Goal: Task Accomplishment & Management: Use online tool/utility

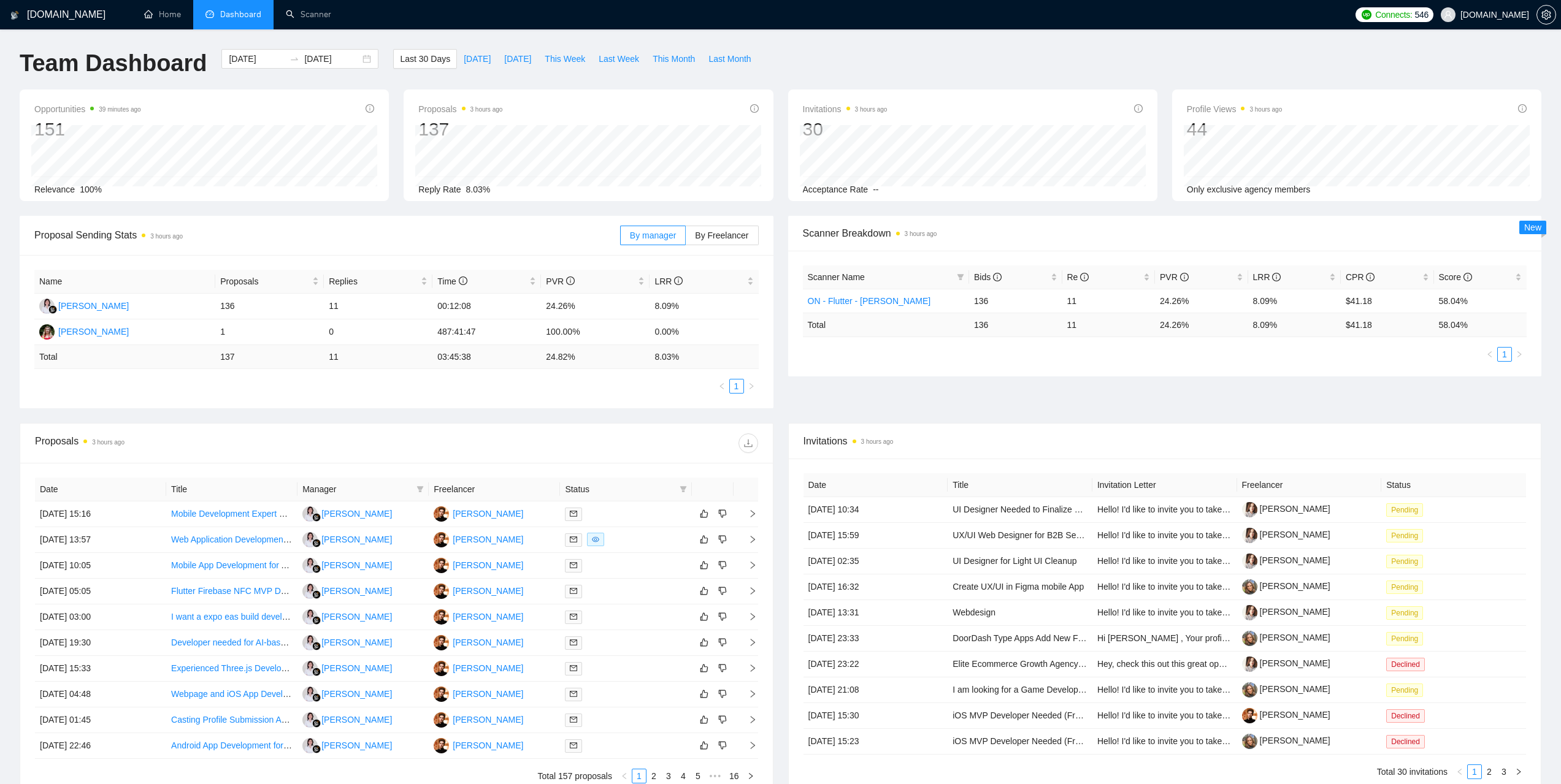
scroll to position [177, 0]
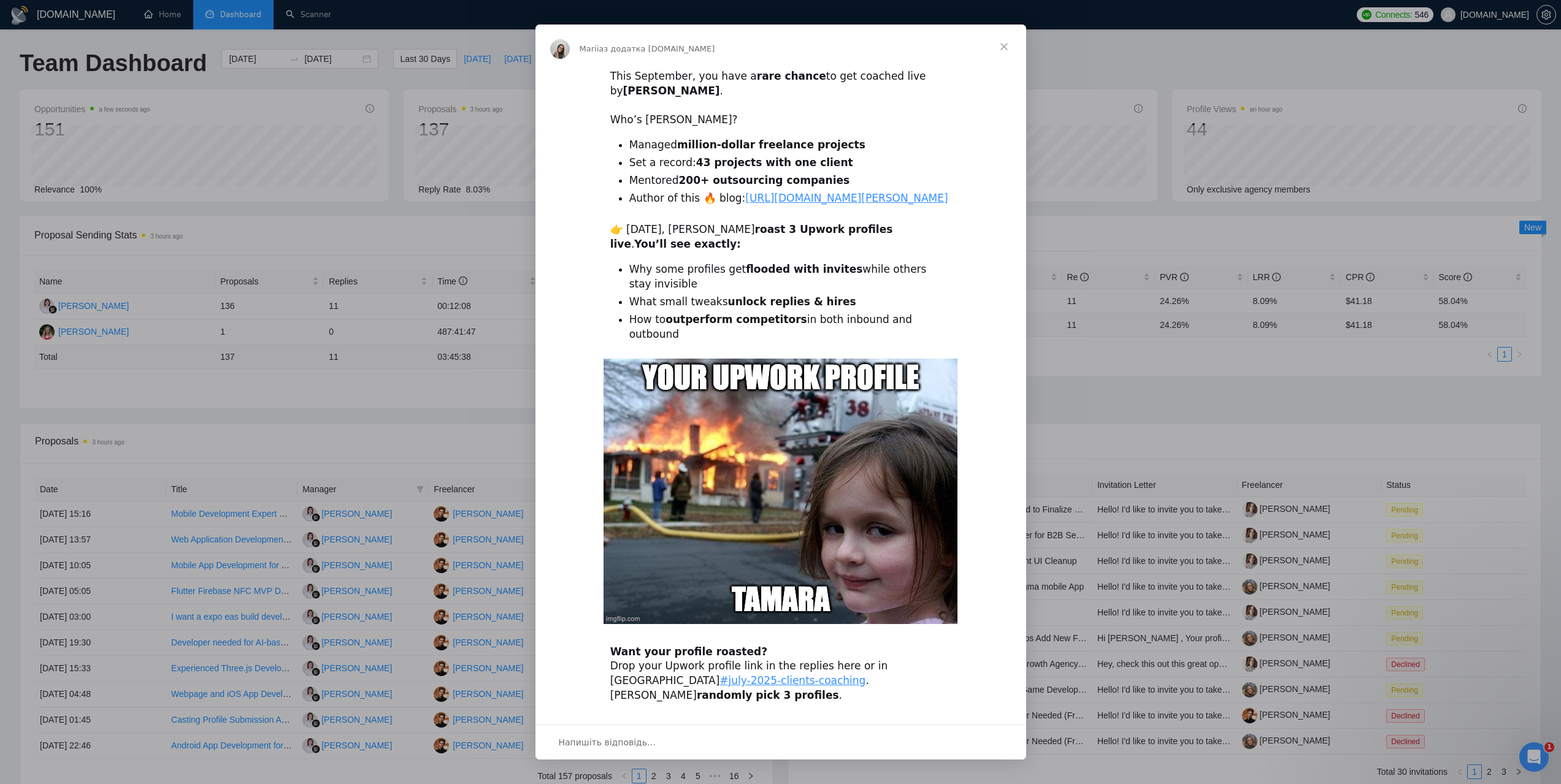
click at [996, 47] on span "Закрити" at bounding box center [1004, 46] width 44 height 44
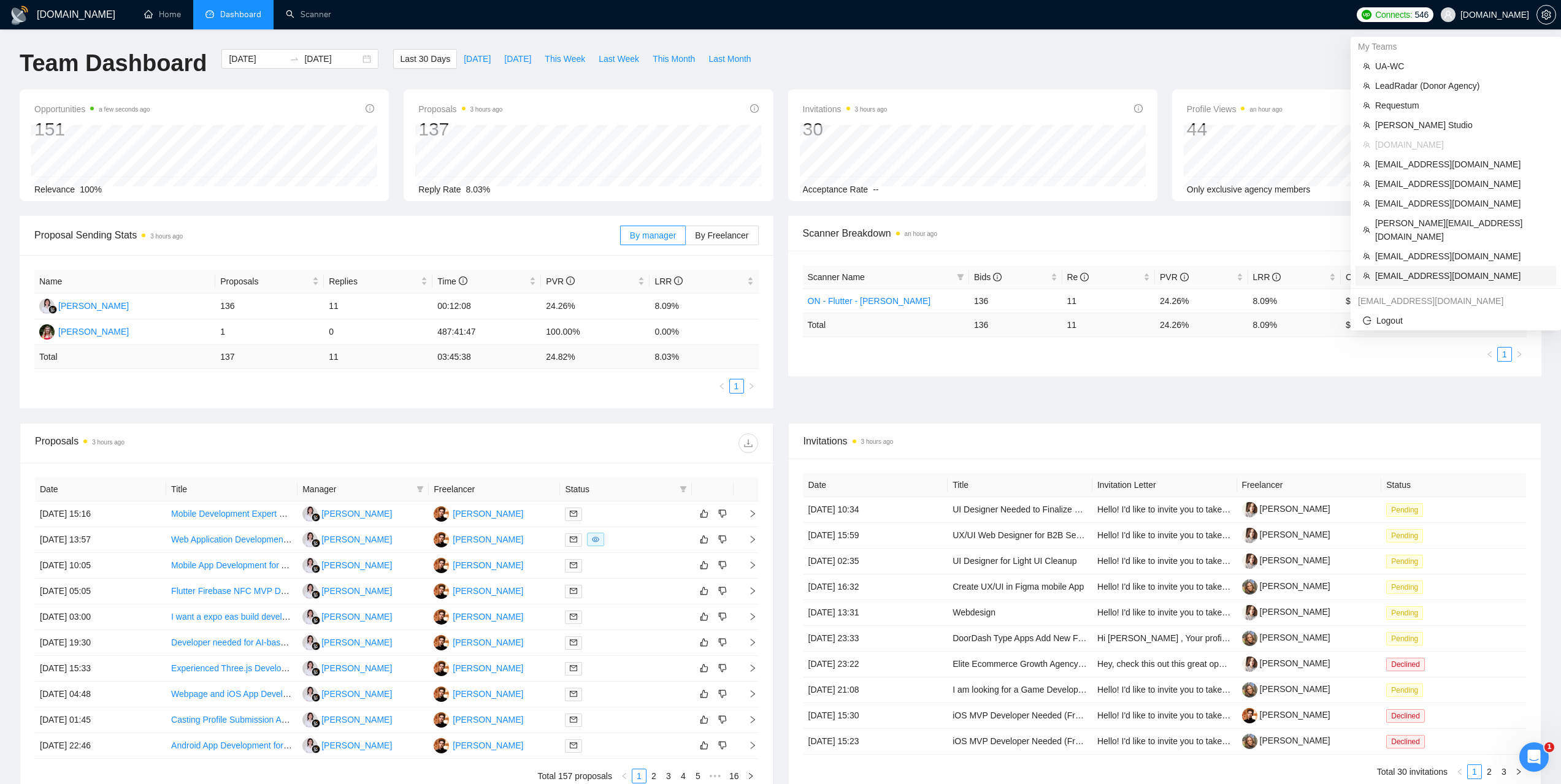
click at [1423, 269] on span "[EMAIL_ADDRESS][DOMAIN_NAME]" at bounding box center [1462, 276] width 173 height 14
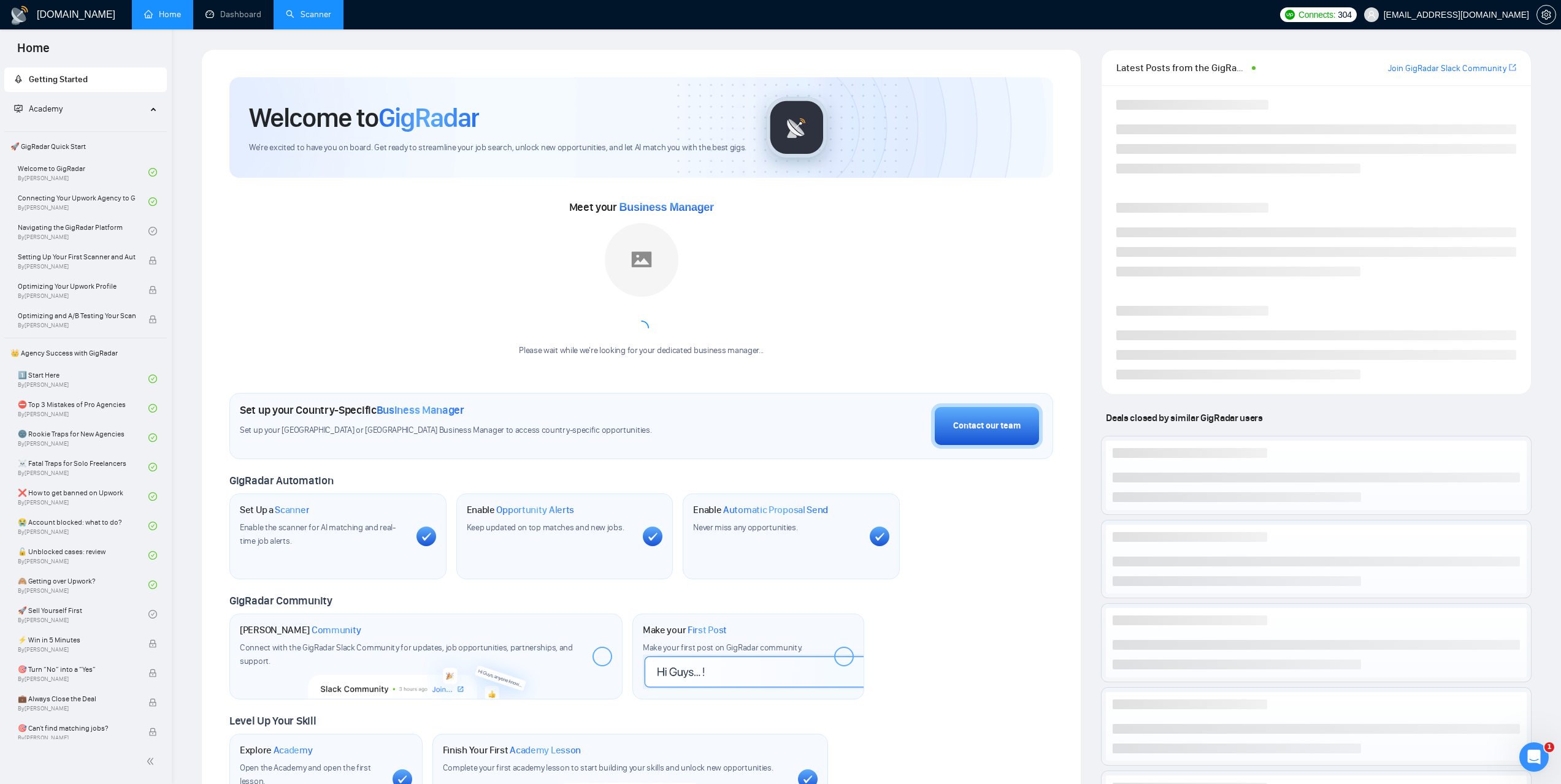
click at [319, 10] on link "Scanner" at bounding box center [308, 14] width 45 height 10
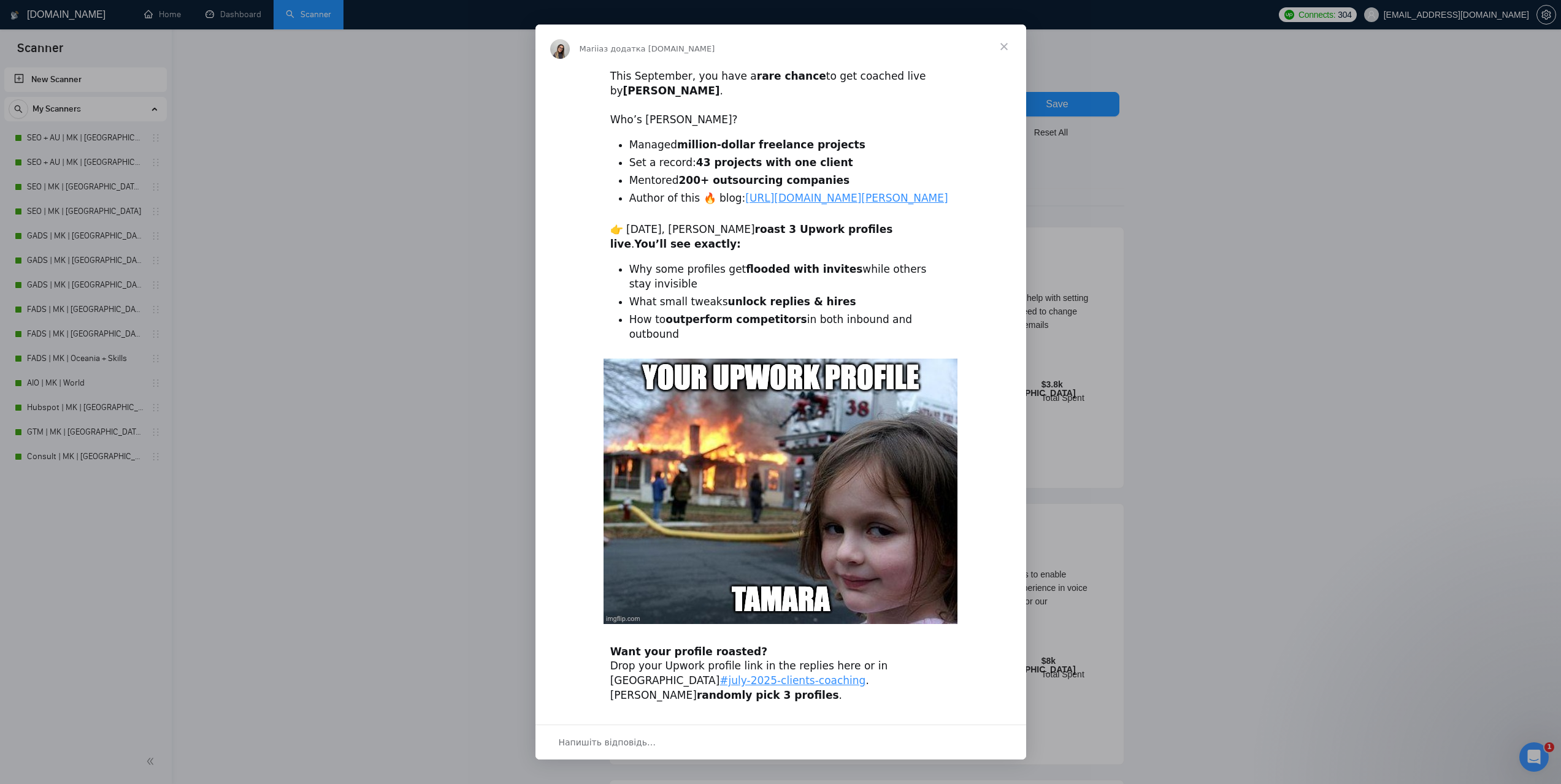
click at [1005, 46] on span "Закрити" at bounding box center [1004, 46] width 44 height 44
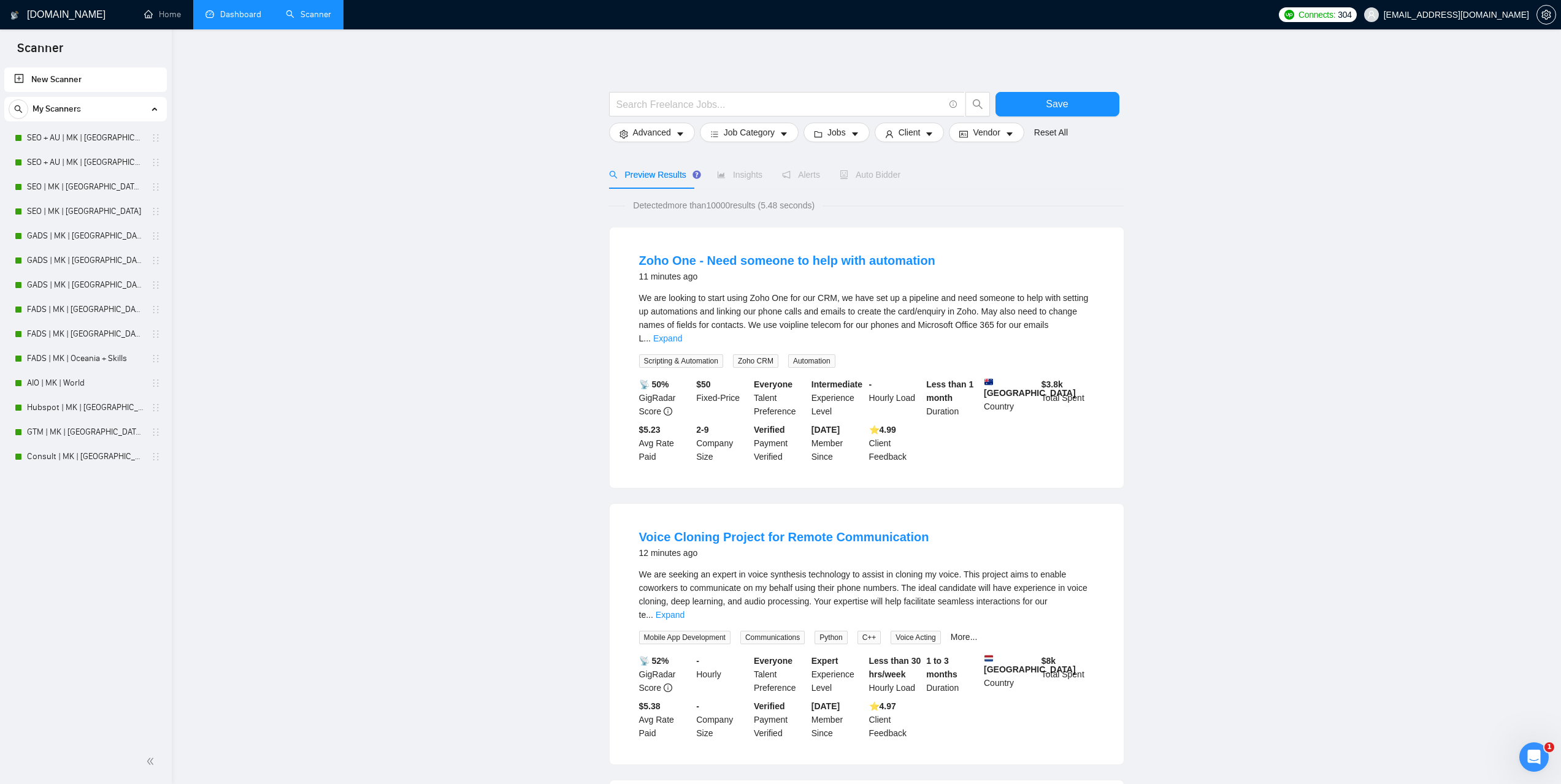
click at [244, 20] on link "Dashboard" at bounding box center [233, 14] width 56 height 10
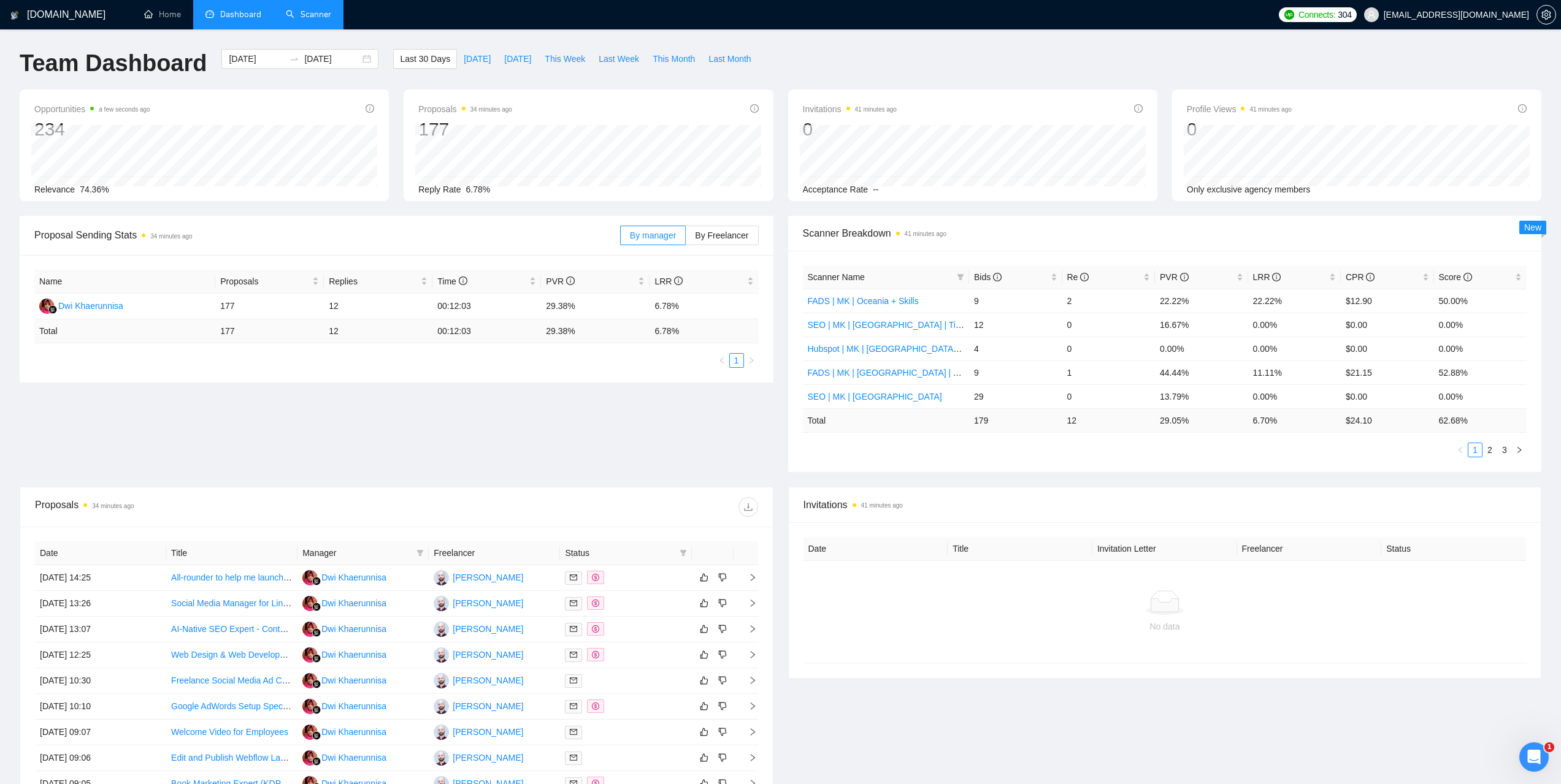
click at [309, 11] on link "Scanner" at bounding box center [308, 14] width 45 height 10
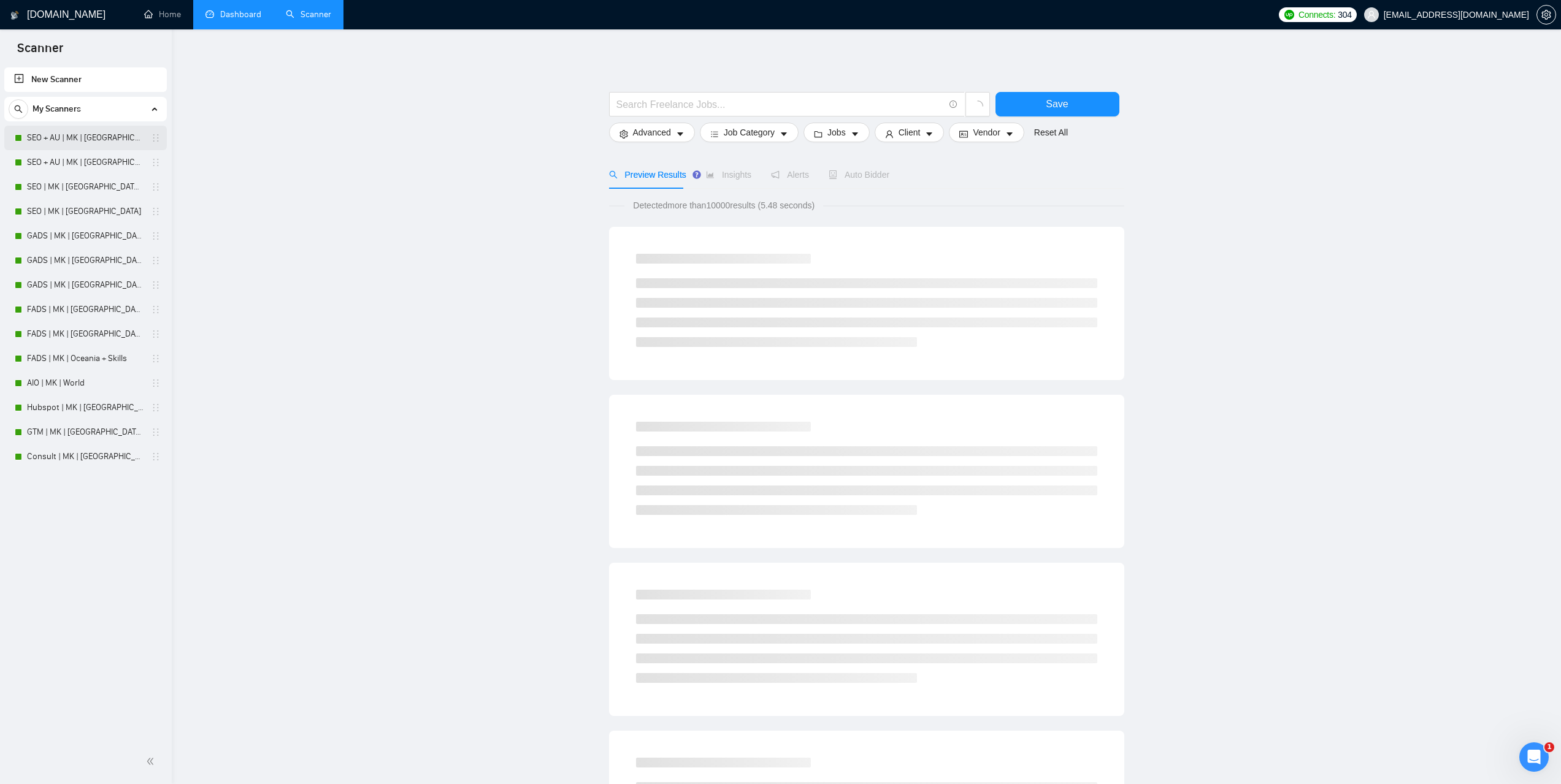
click at [76, 130] on link "SEO + AU | MK | [GEOGRAPHIC_DATA] | Titles" at bounding box center [85, 138] width 117 height 24
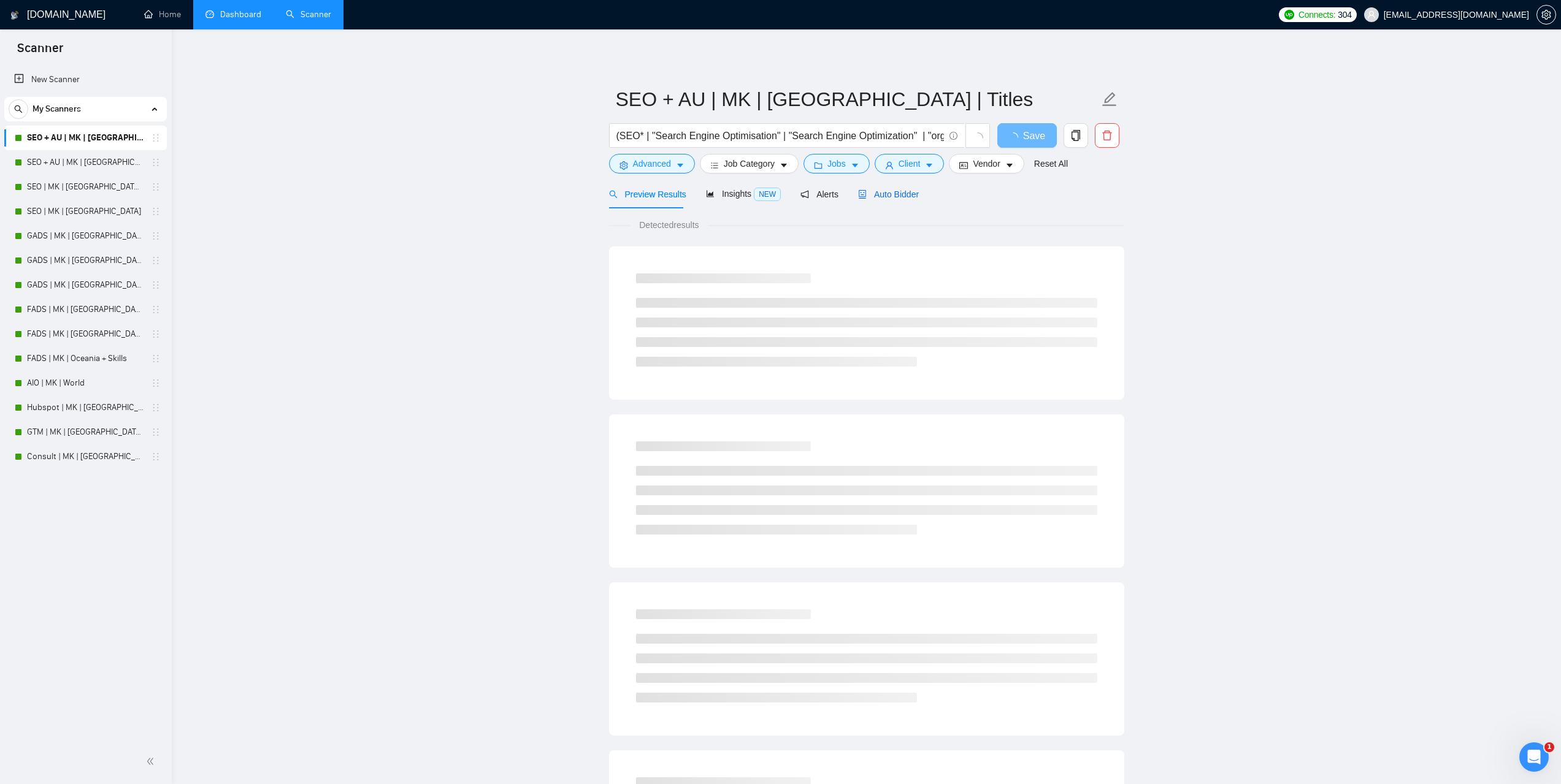
click at [876, 195] on span "Auto Bidder" at bounding box center [888, 194] width 60 height 10
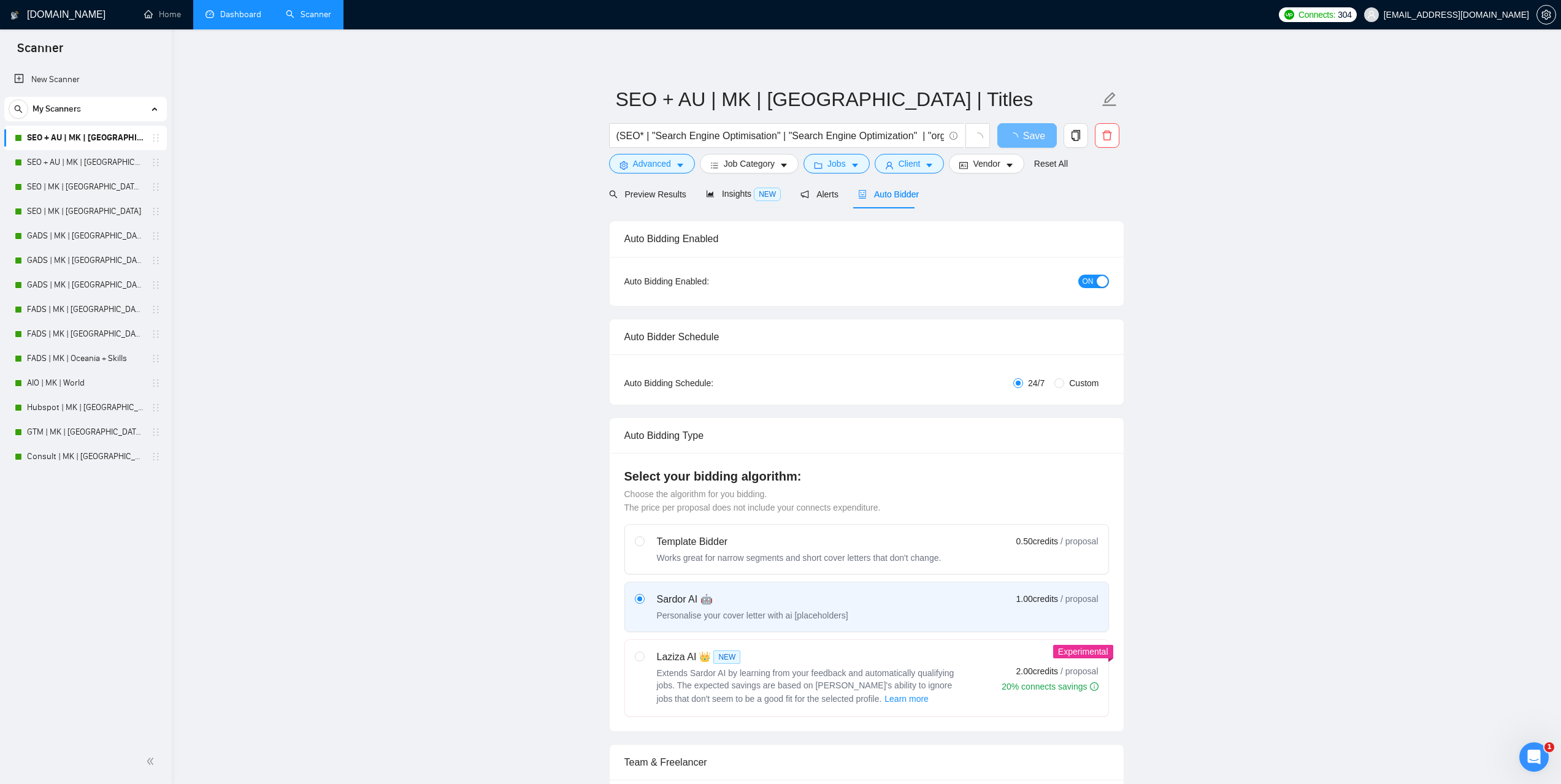
checkbox input "true"
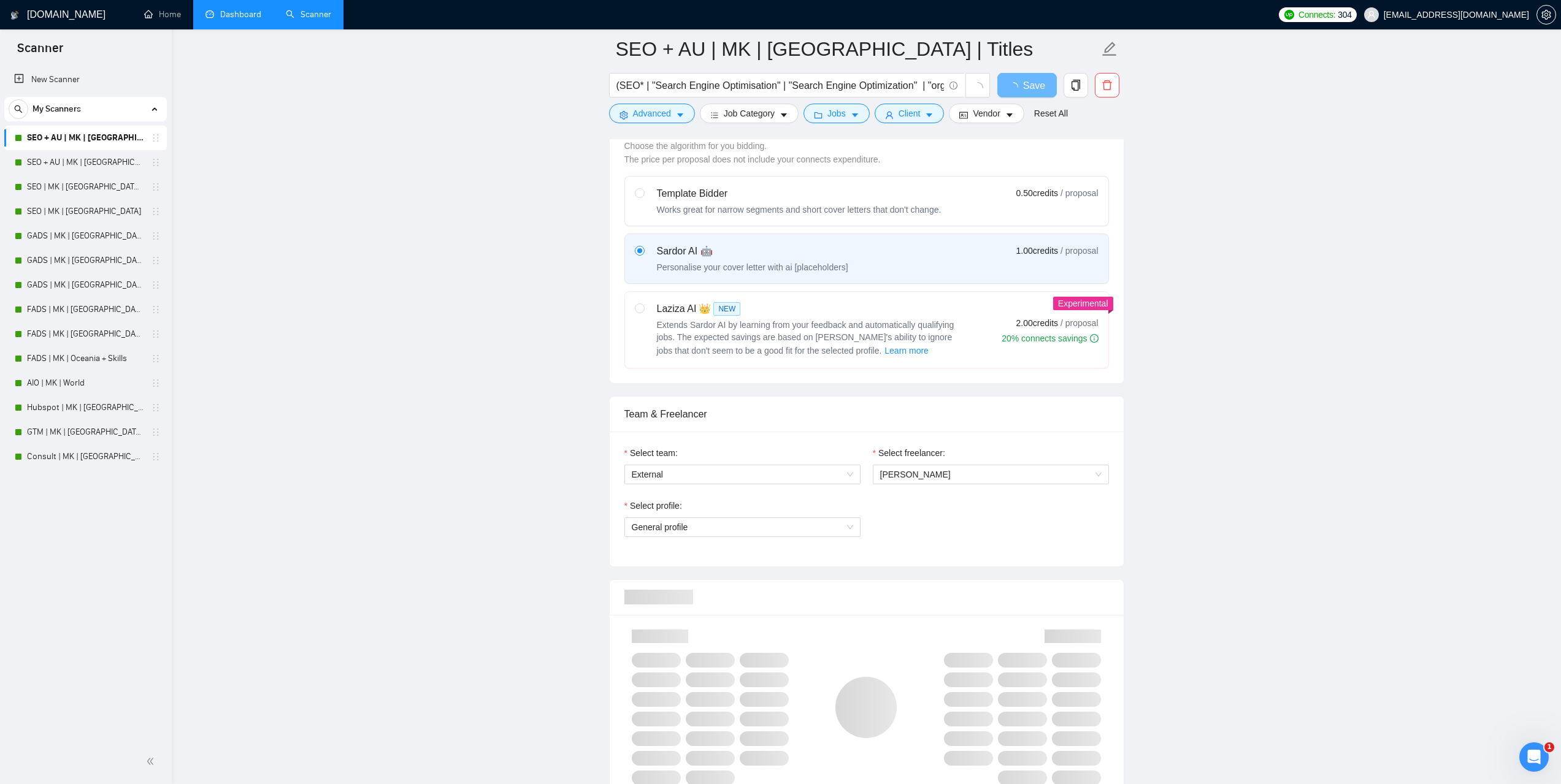
scroll to position [429, 0]
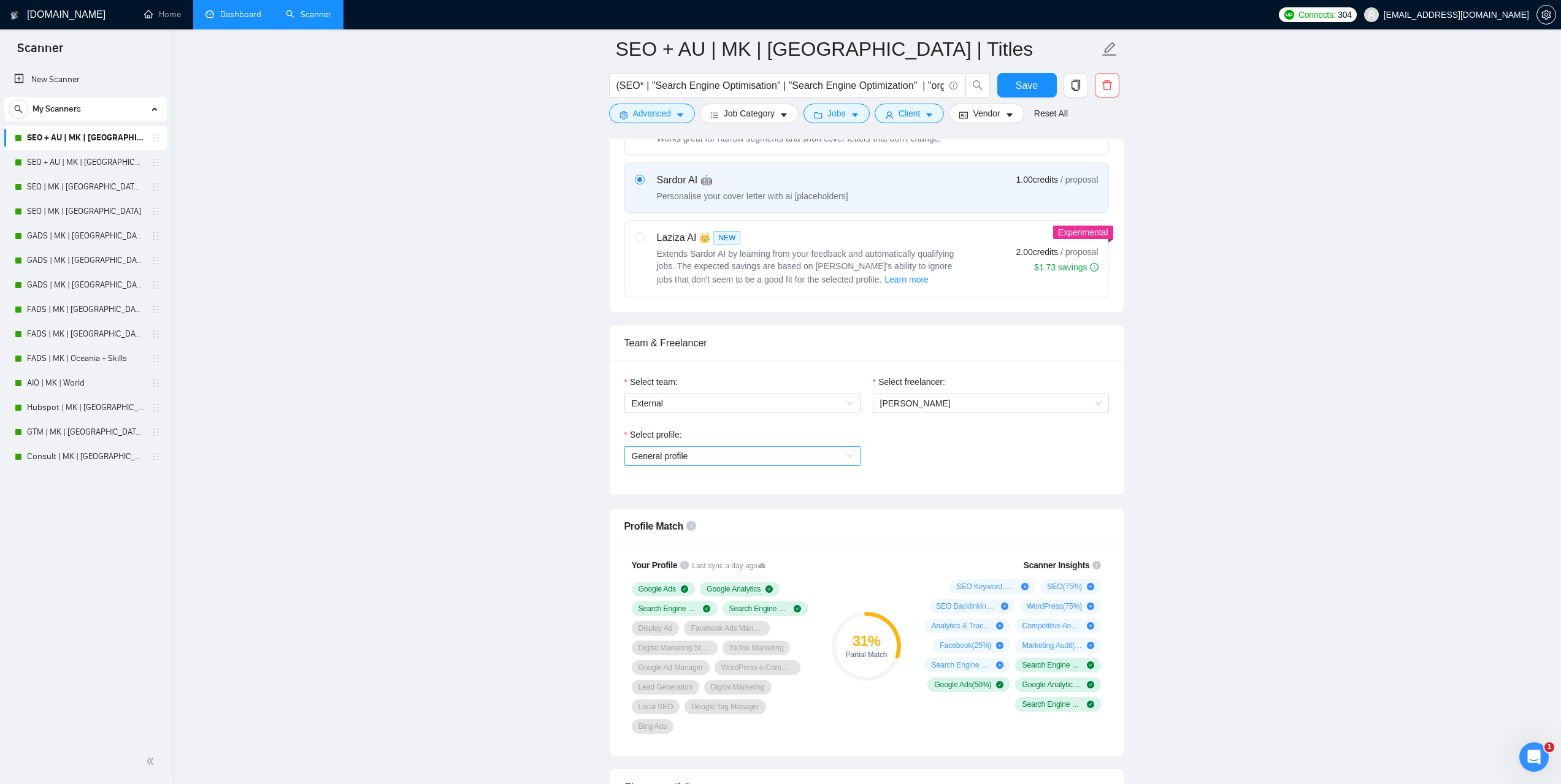
click at [845, 454] on span "General profile" at bounding box center [742, 456] width 221 height 18
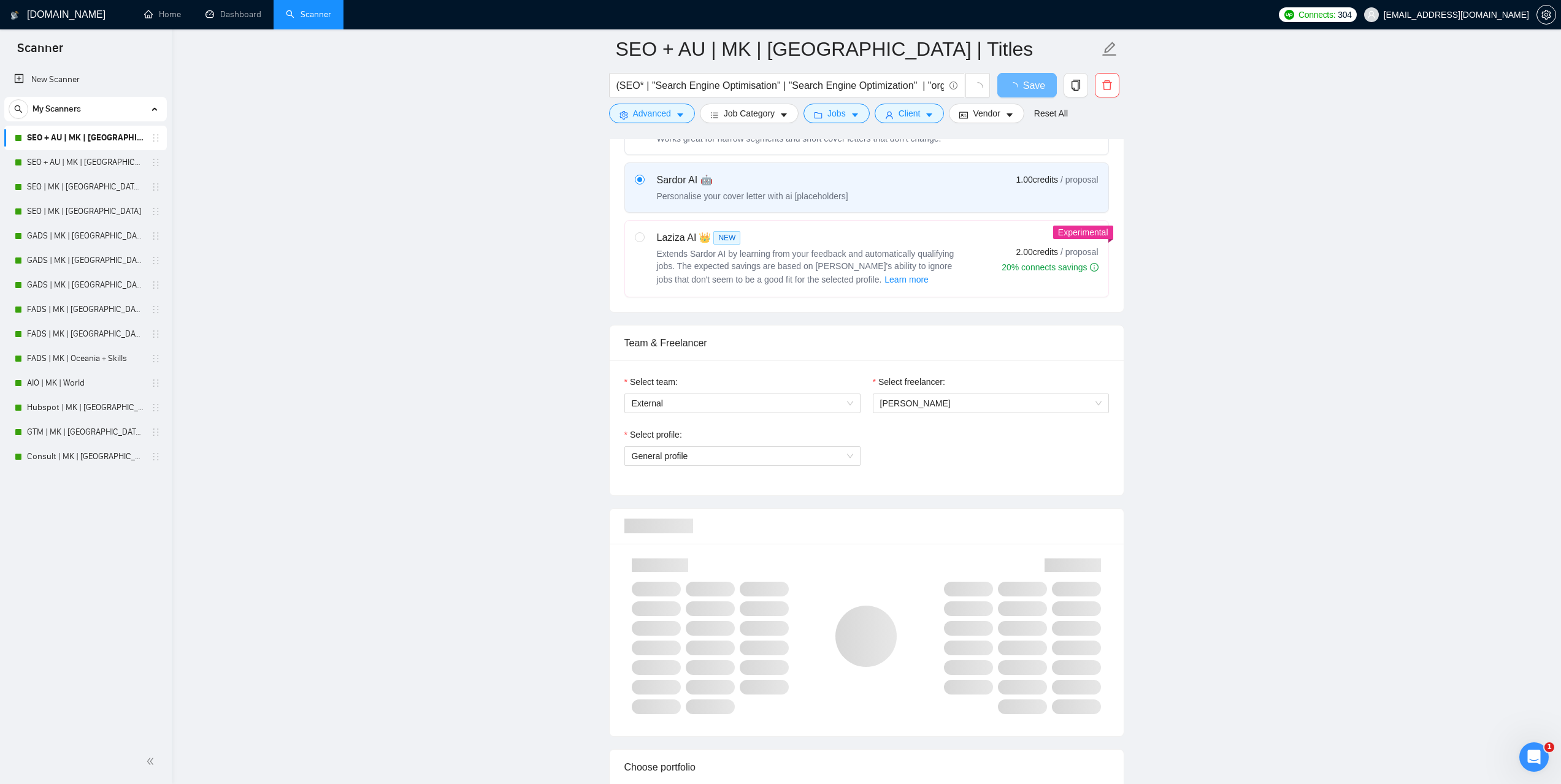
click at [845, 457] on span "General profile" at bounding box center [742, 456] width 221 height 18
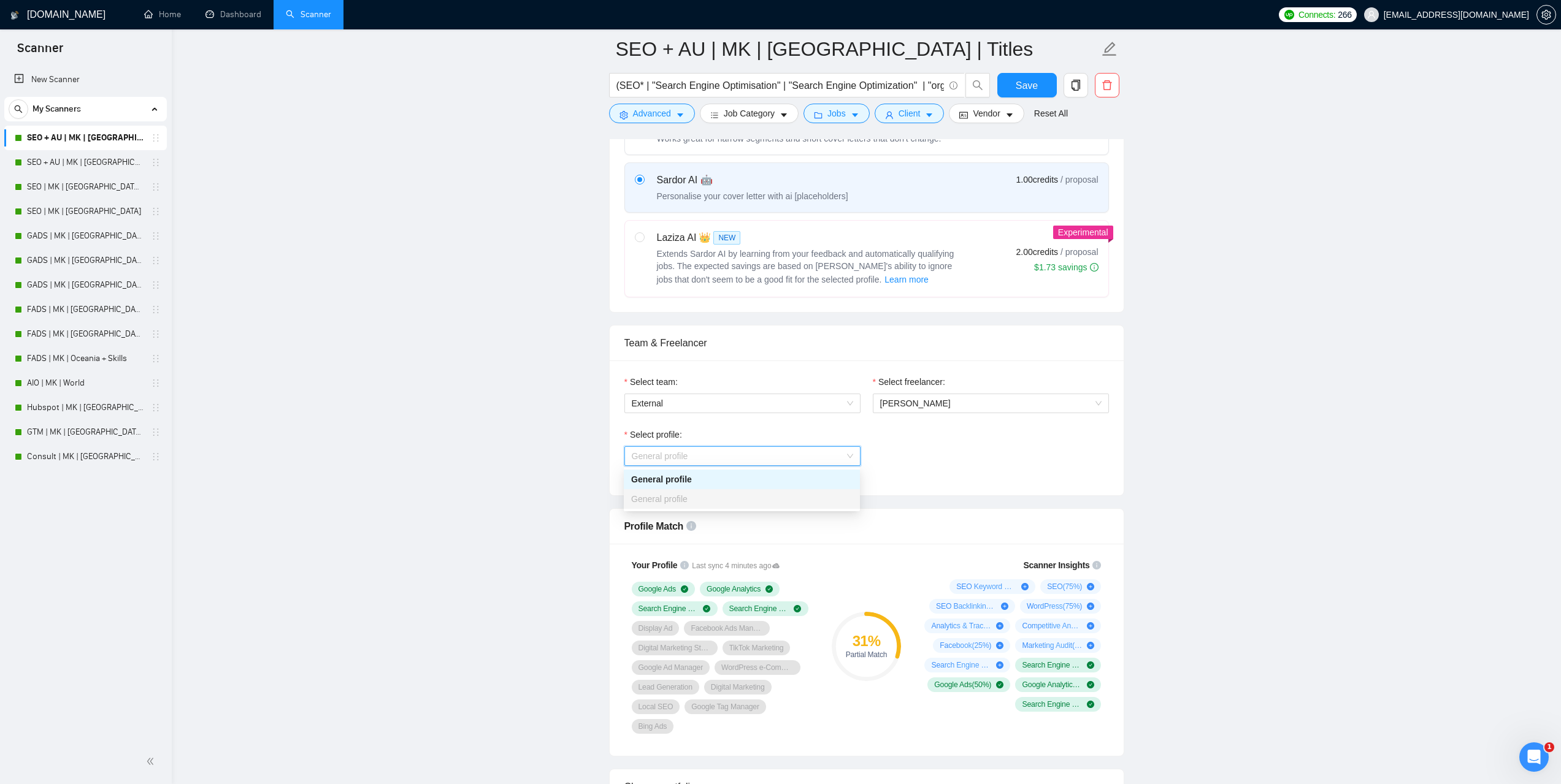
click at [991, 470] on div "Select profile: General profile" at bounding box center [866, 454] width 497 height 52
click at [845, 462] on span "General profile" at bounding box center [742, 456] width 221 height 18
click at [847, 459] on span "General profile" at bounding box center [742, 456] width 221 height 18
click at [948, 462] on div "Select profile: General profile General profile" at bounding box center [866, 454] width 497 height 52
click at [826, 451] on span "General profile" at bounding box center [742, 456] width 221 height 18
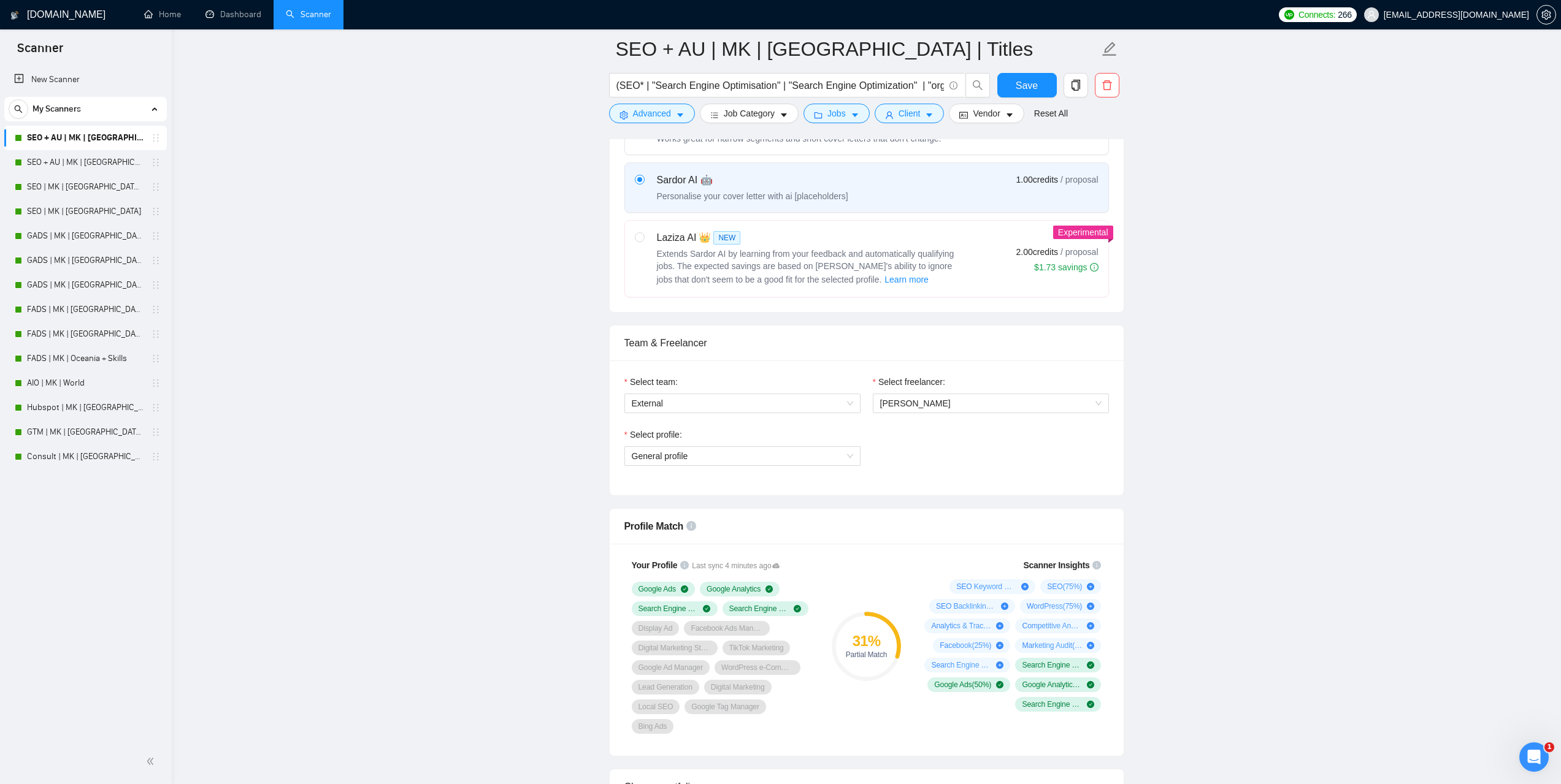
drag, startPoint x: 919, startPoint y: 463, endPoint x: 906, endPoint y: 446, distance: 21.4
click at [920, 463] on div "Select profile: General profile" at bounding box center [866, 454] width 497 height 52
click at [78, 159] on link "SEO + AU | MK | [GEOGRAPHIC_DATA]" at bounding box center [85, 162] width 117 height 24
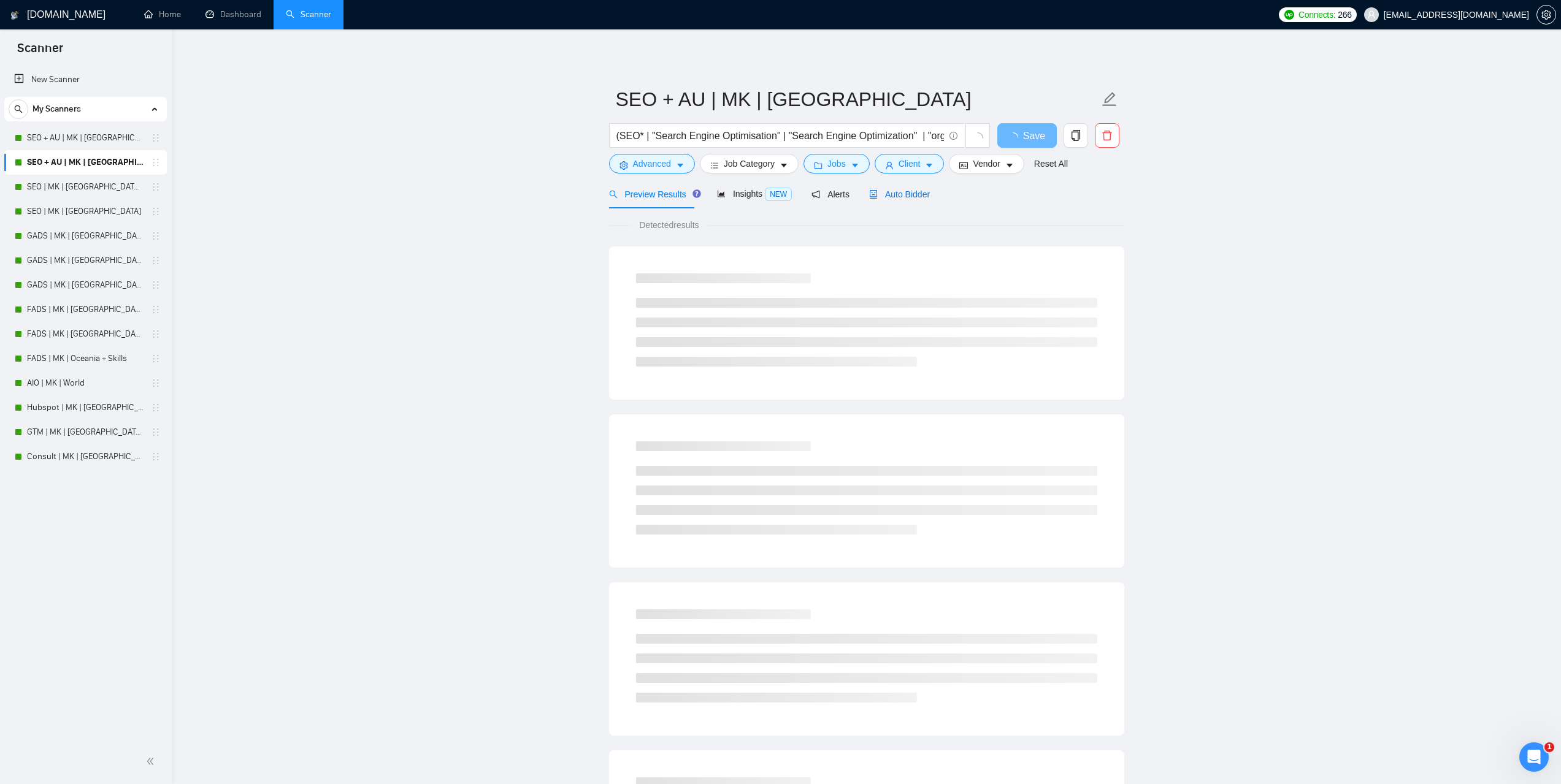
click at [907, 197] on span "Auto Bidder" at bounding box center [899, 194] width 60 height 10
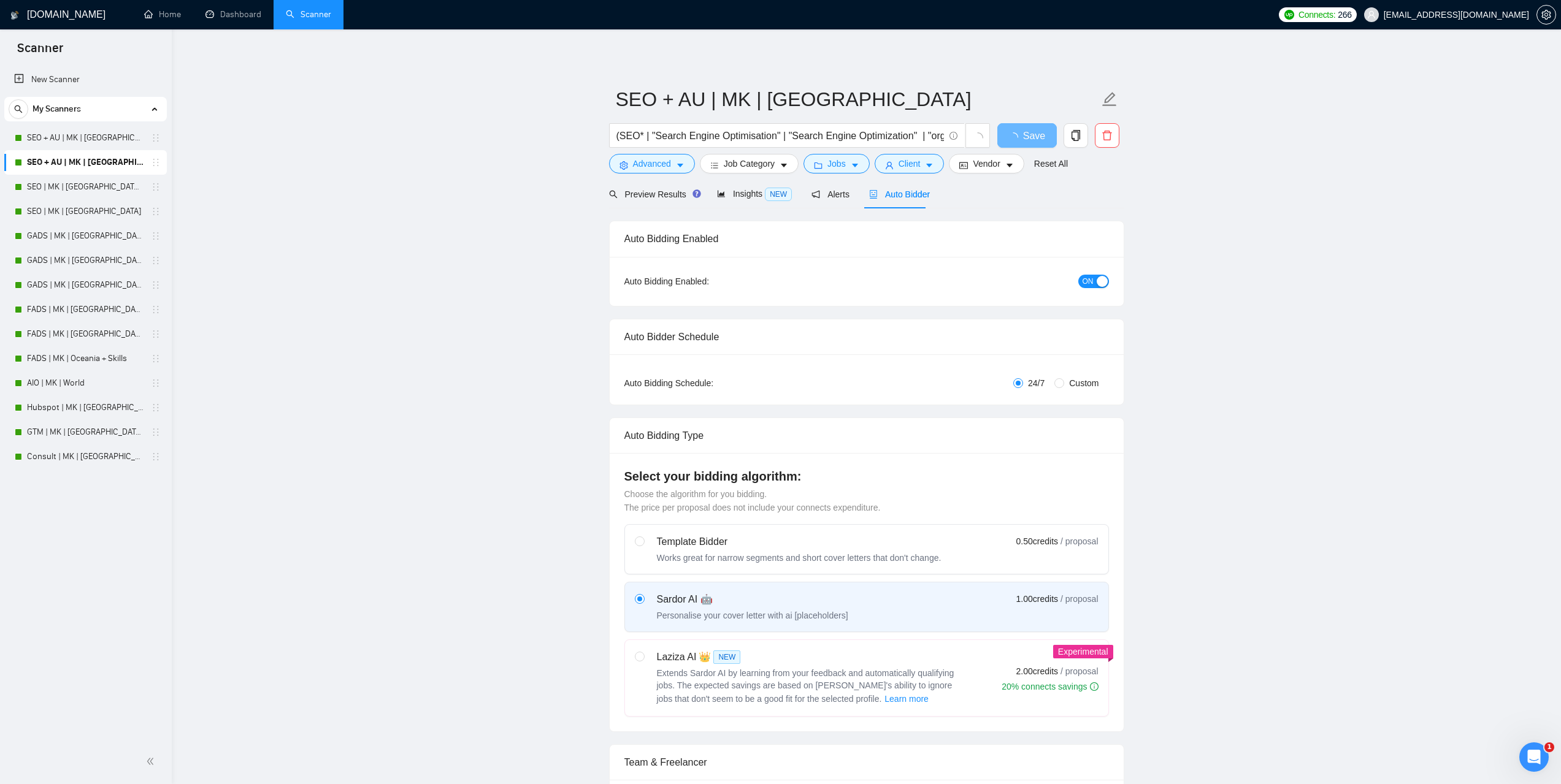
checkbox input "true"
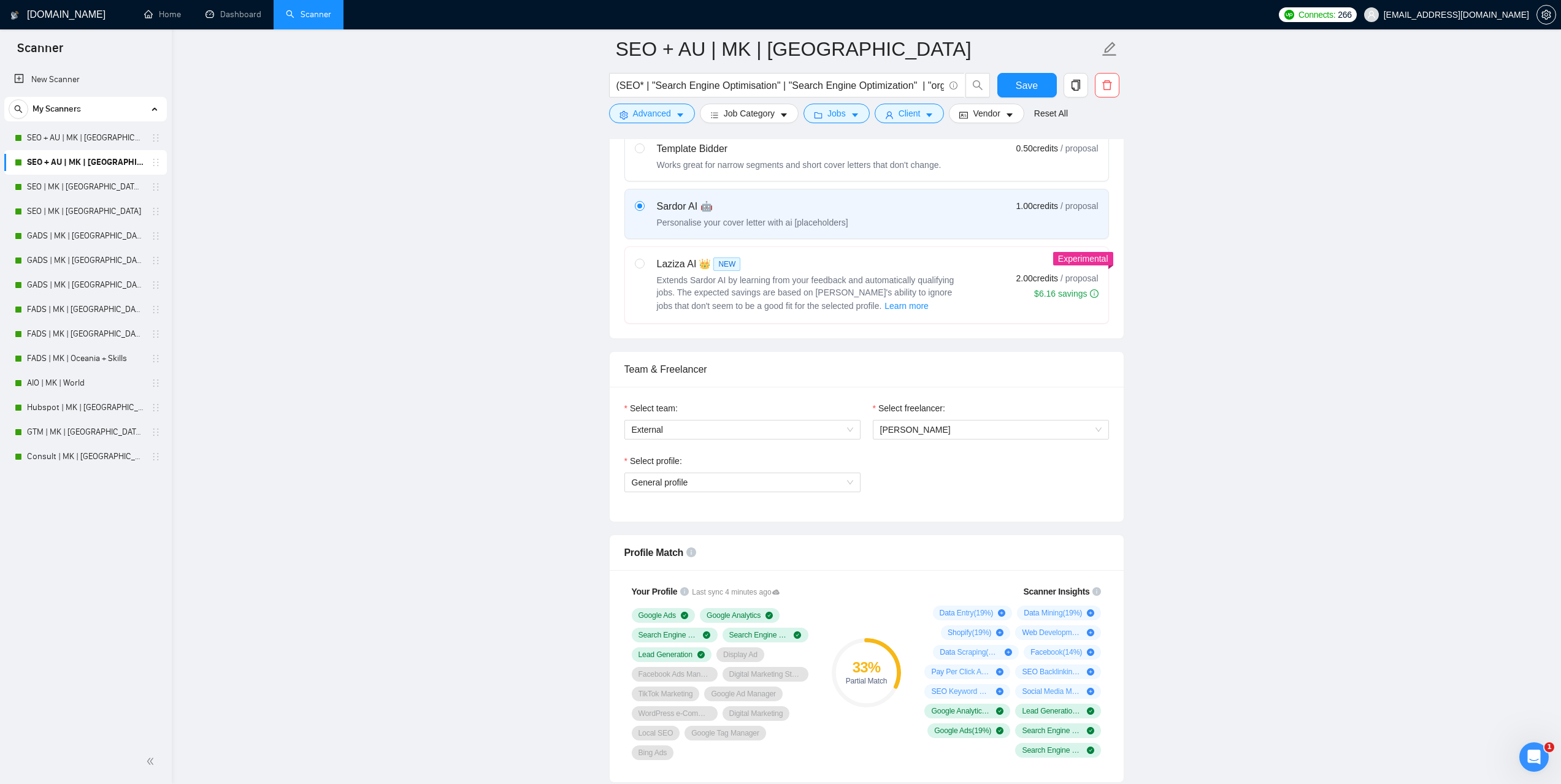
scroll to position [490, 0]
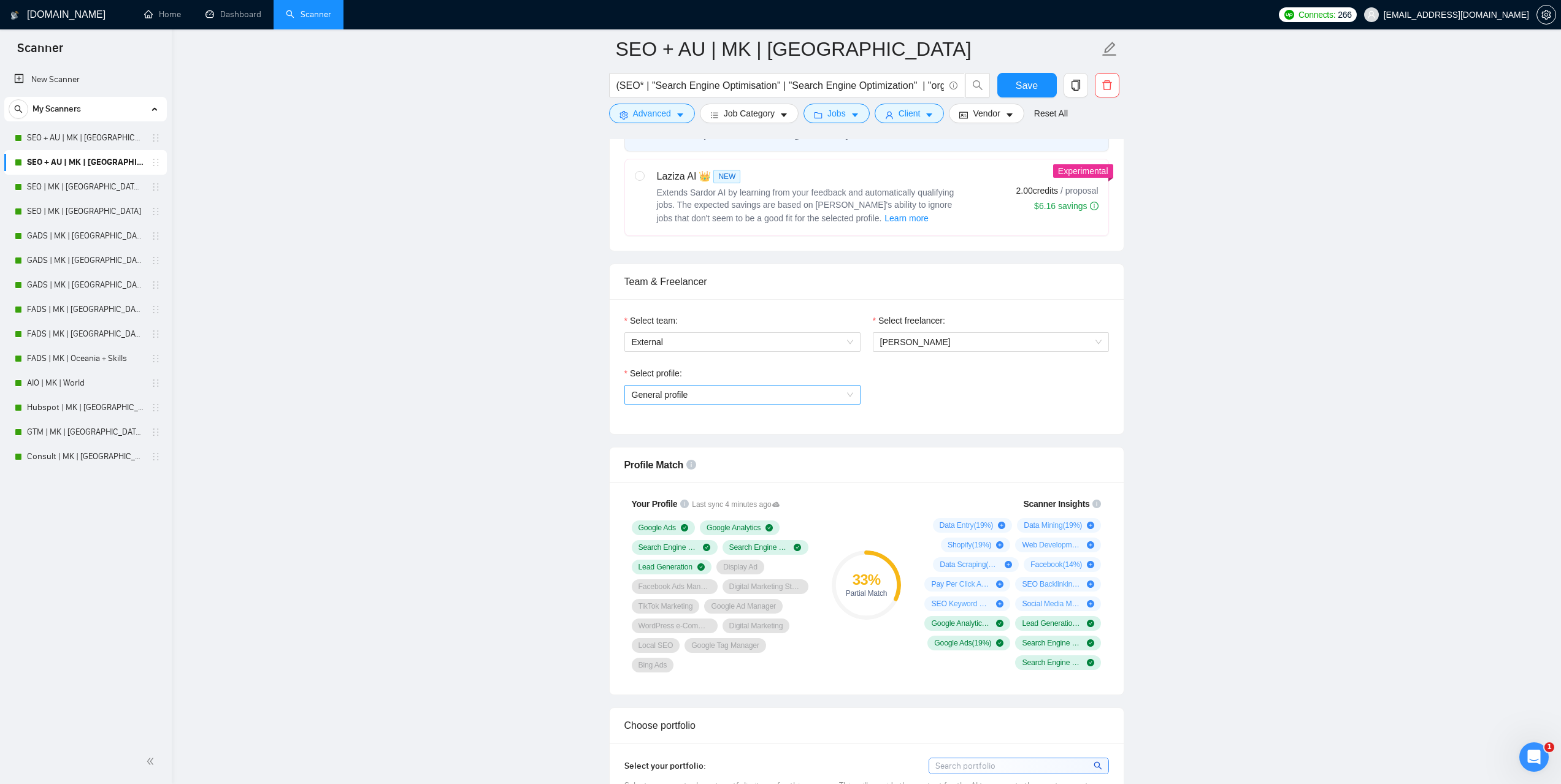
click at [845, 402] on span "General profile" at bounding box center [742, 395] width 221 height 18
click at [240, 10] on link "Dashboard" at bounding box center [233, 14] width 56 height 10
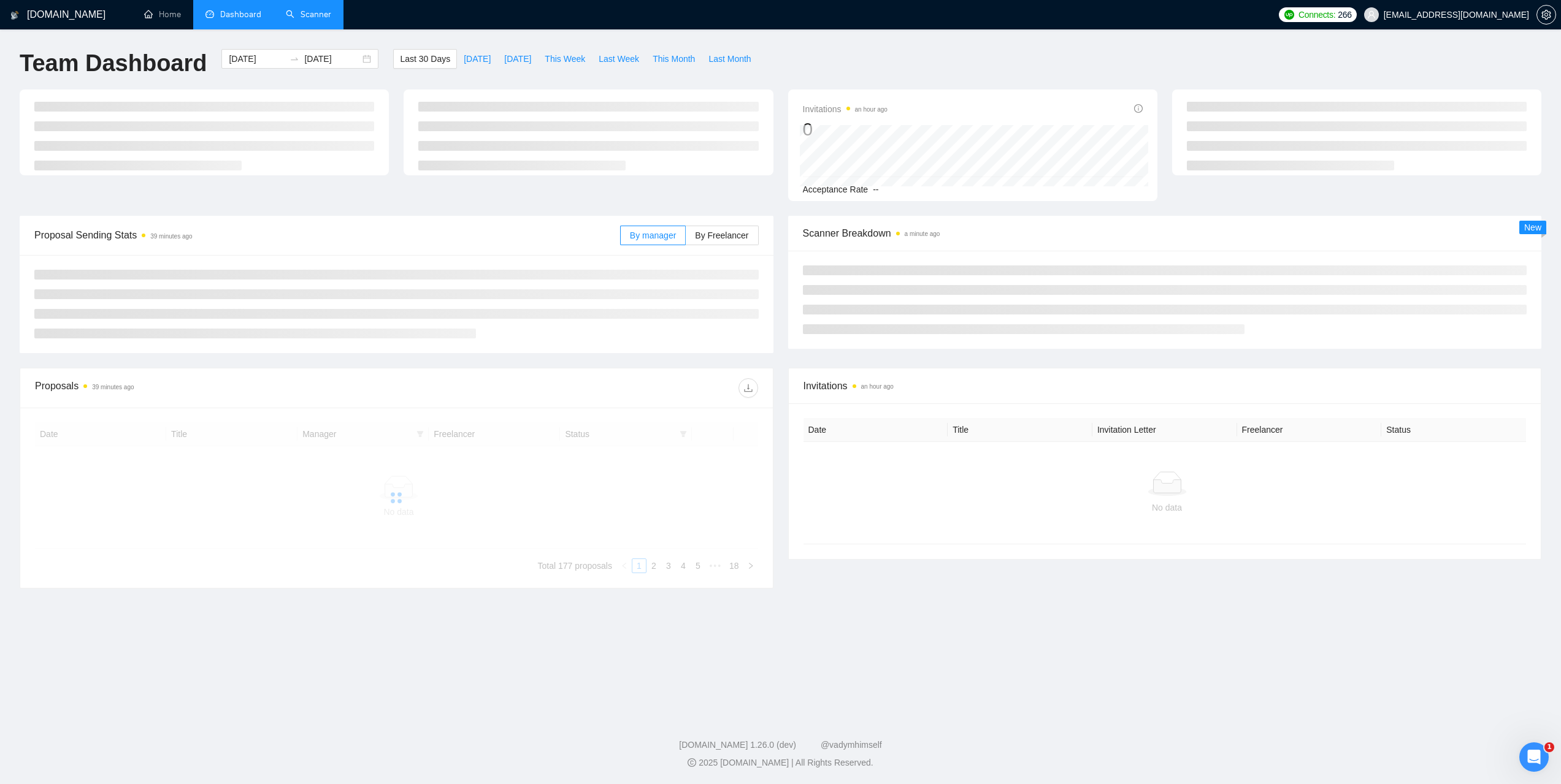
click at [322, 14] on link "Scanner" at bounding box center [308, 14] width 45 height 10
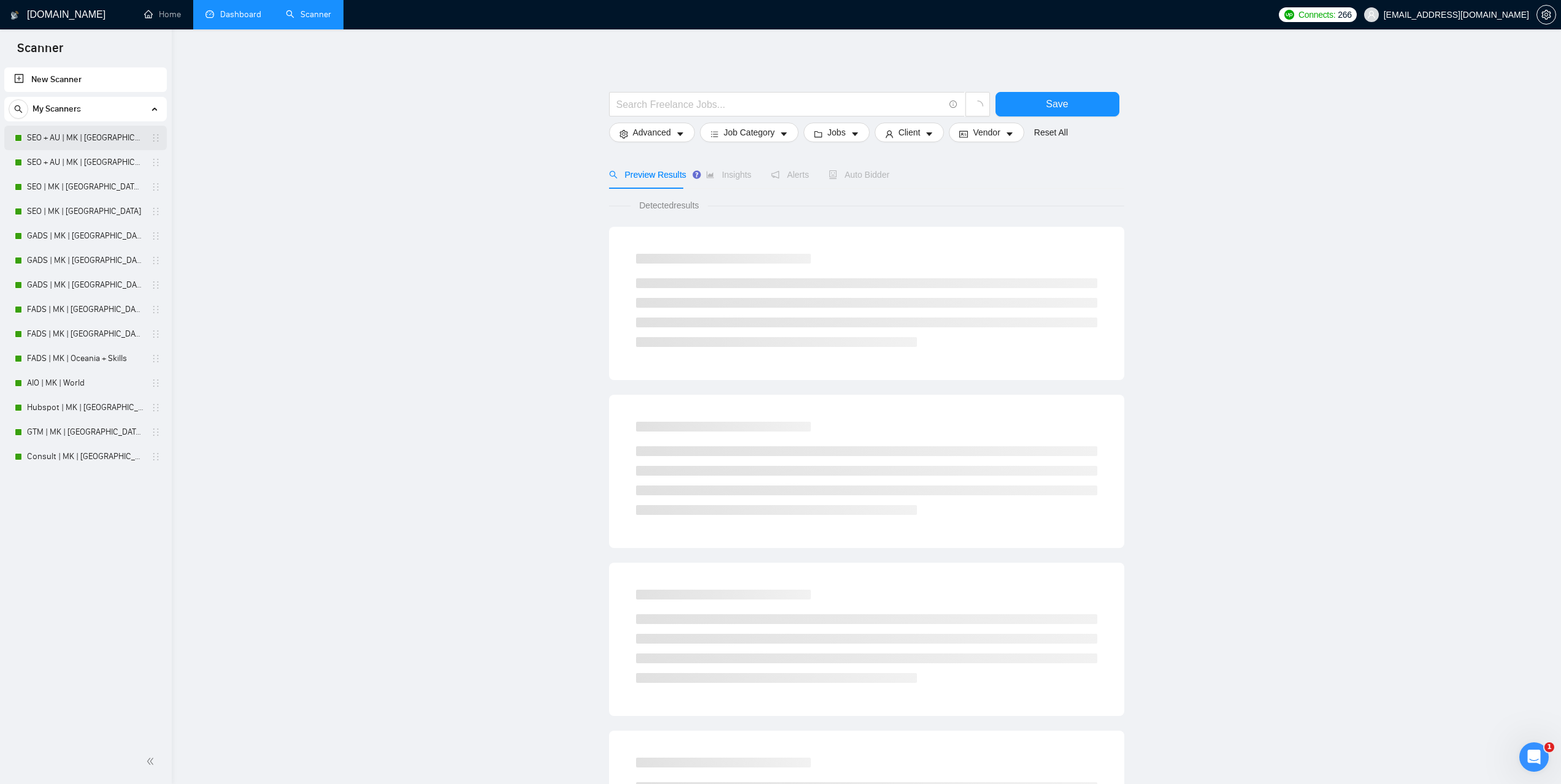
click at [50, 134] on link "SEO + AU | MK | [GEOGRAPHIC_DATA] | Titles" at bounding box center [85, 138] width 117 height 24
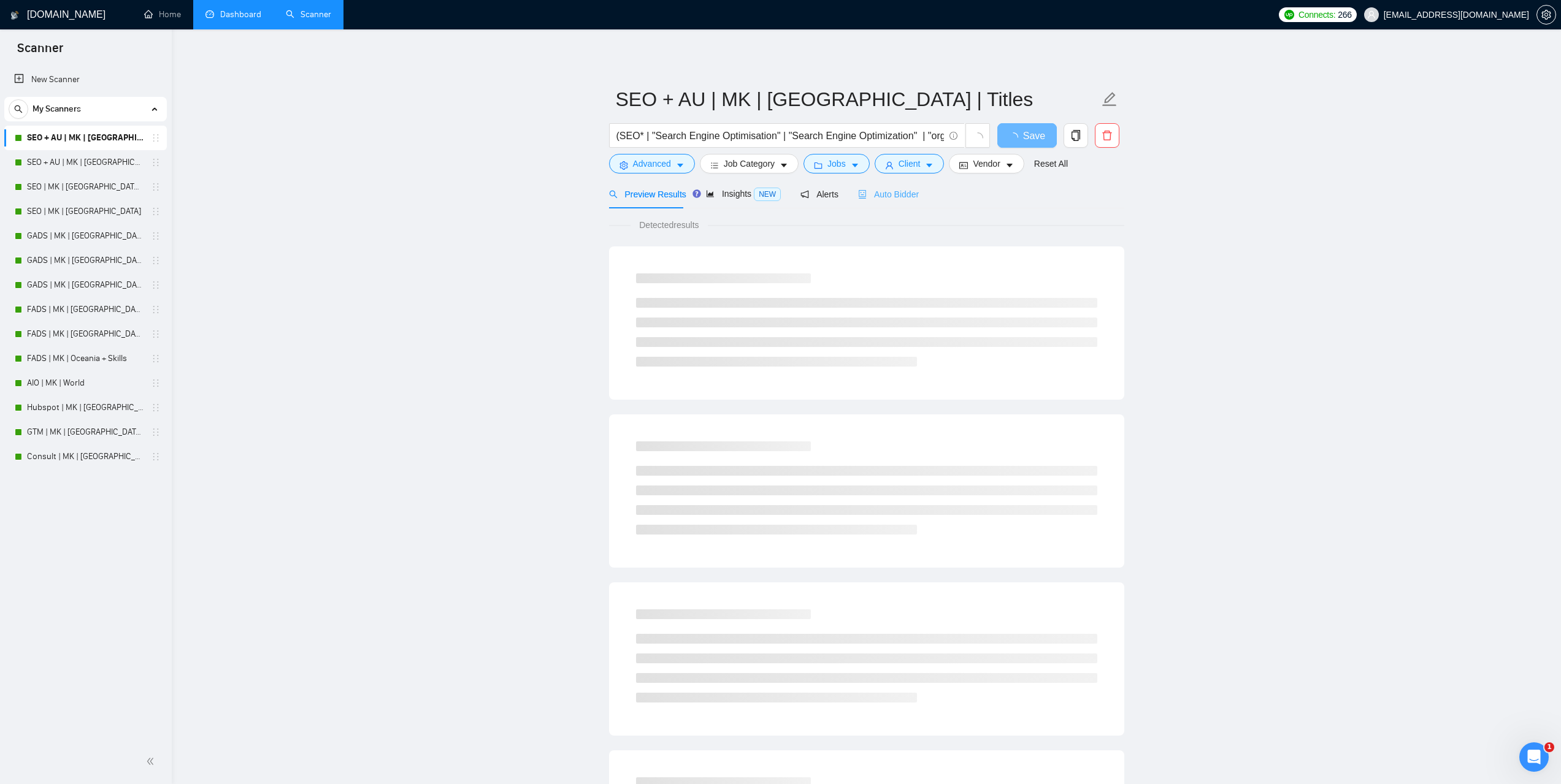
click at [896, 201] on div "Auto Bidder" at bounding box center [888, 194] width 60 height 29
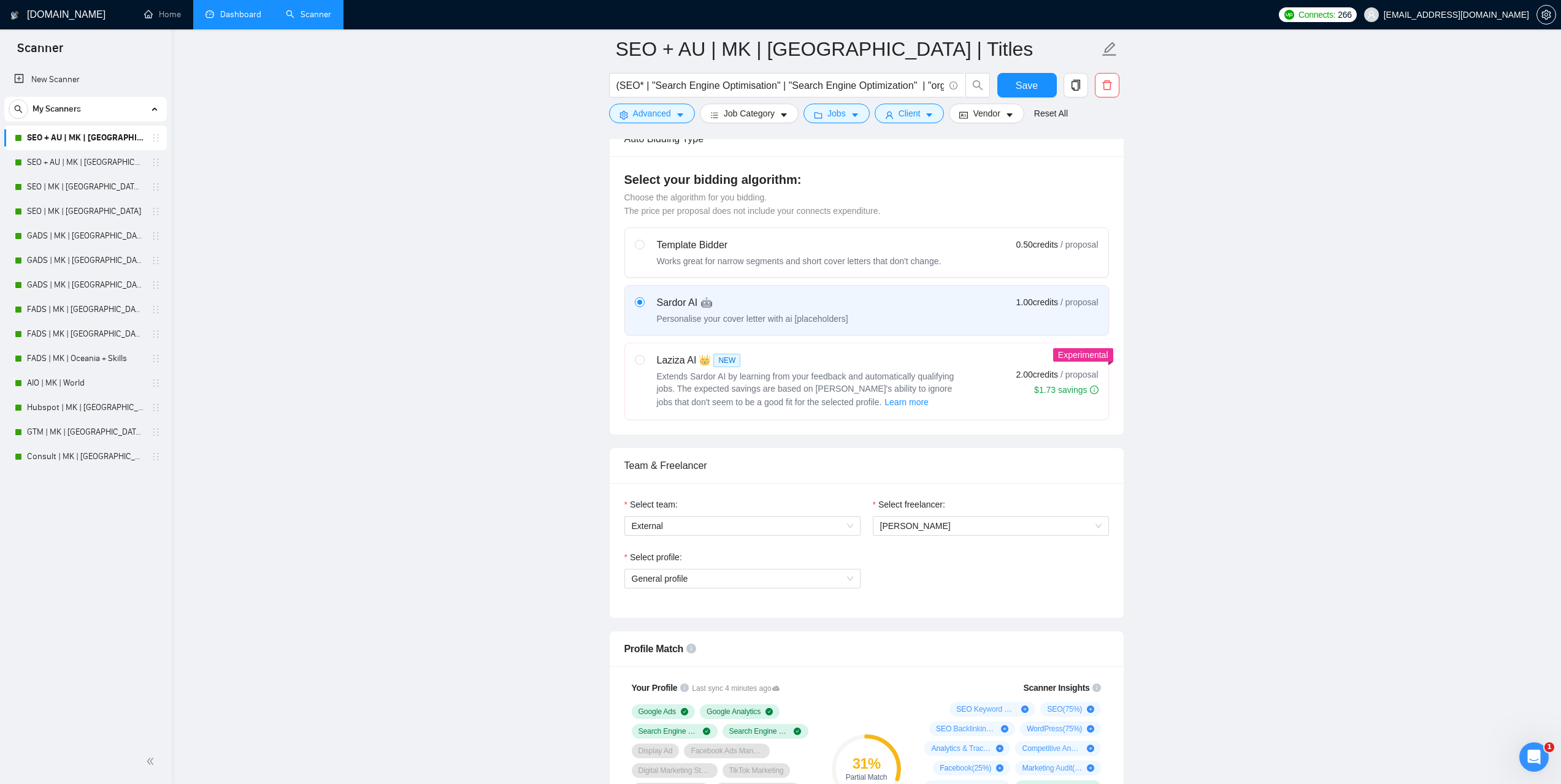
scroll to position [613, 0]
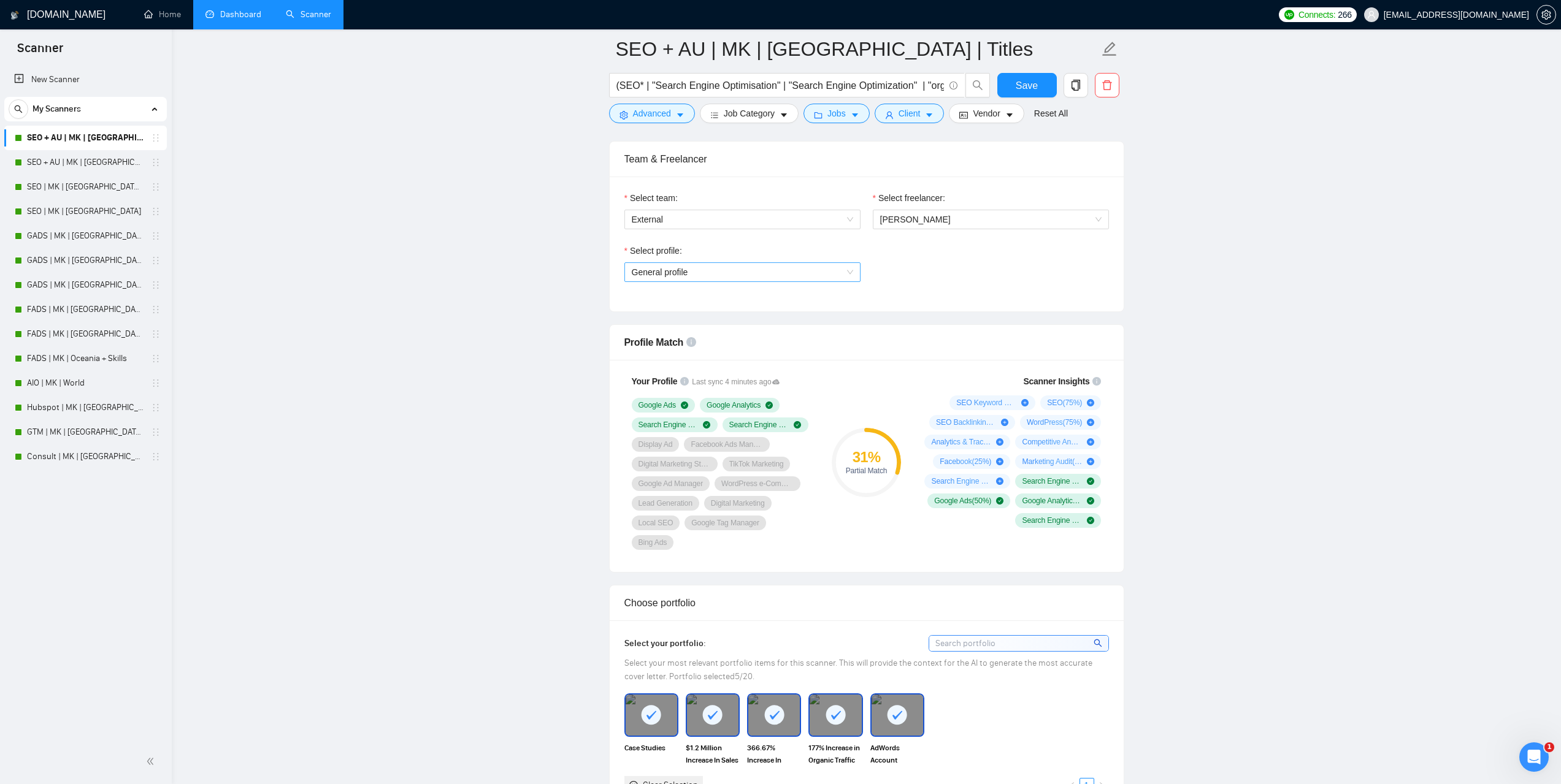
click at [780, 263] on span "General profile" at bounding box center [742, 272] width 221 height 18
drag, startPoint x: 807, startPoint y: 287, endPoint x: 808, endPoint y: 280, distance: 7.1
click at [808, 287] on div "Select profile: General profile" at bounding box center [742, 270] width 248 height 52
click at [809, 274] on span "General profile" at bounding box center [742, 272] width 221 height 18
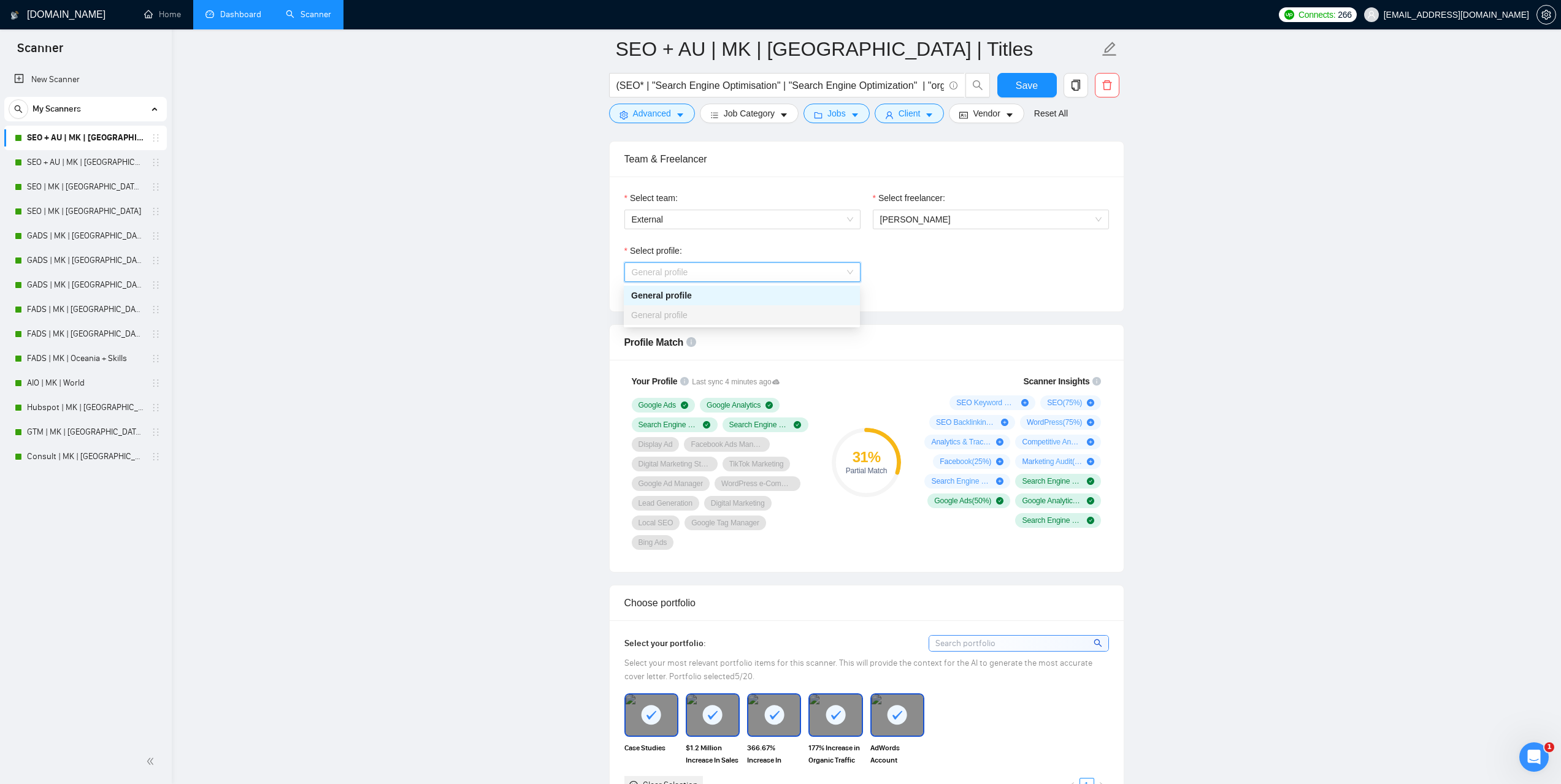
click at [727, 272] on span "General profile" at bounding box center [742, 272] width 221 height 18
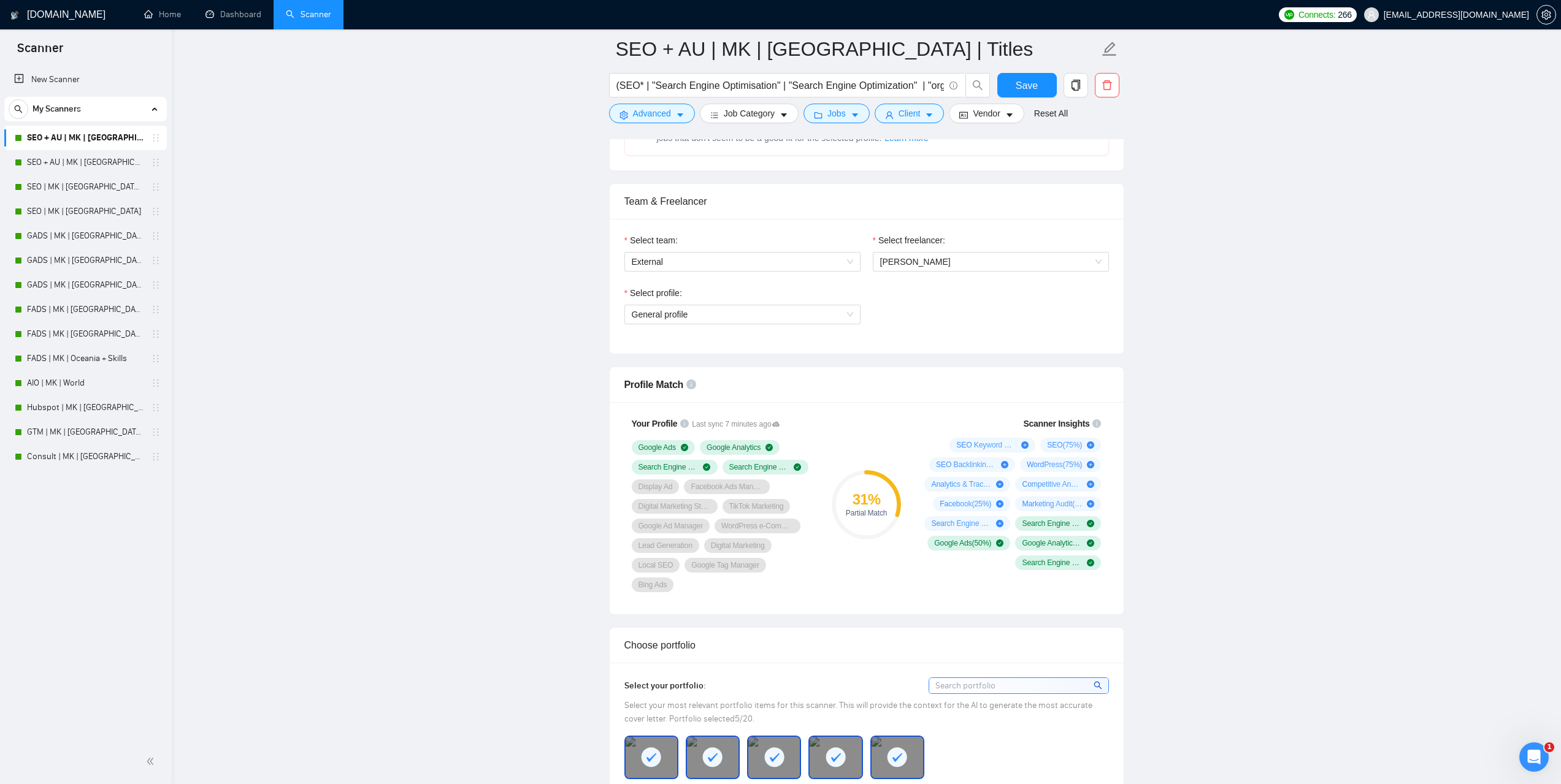
scroll to position [306, 0]
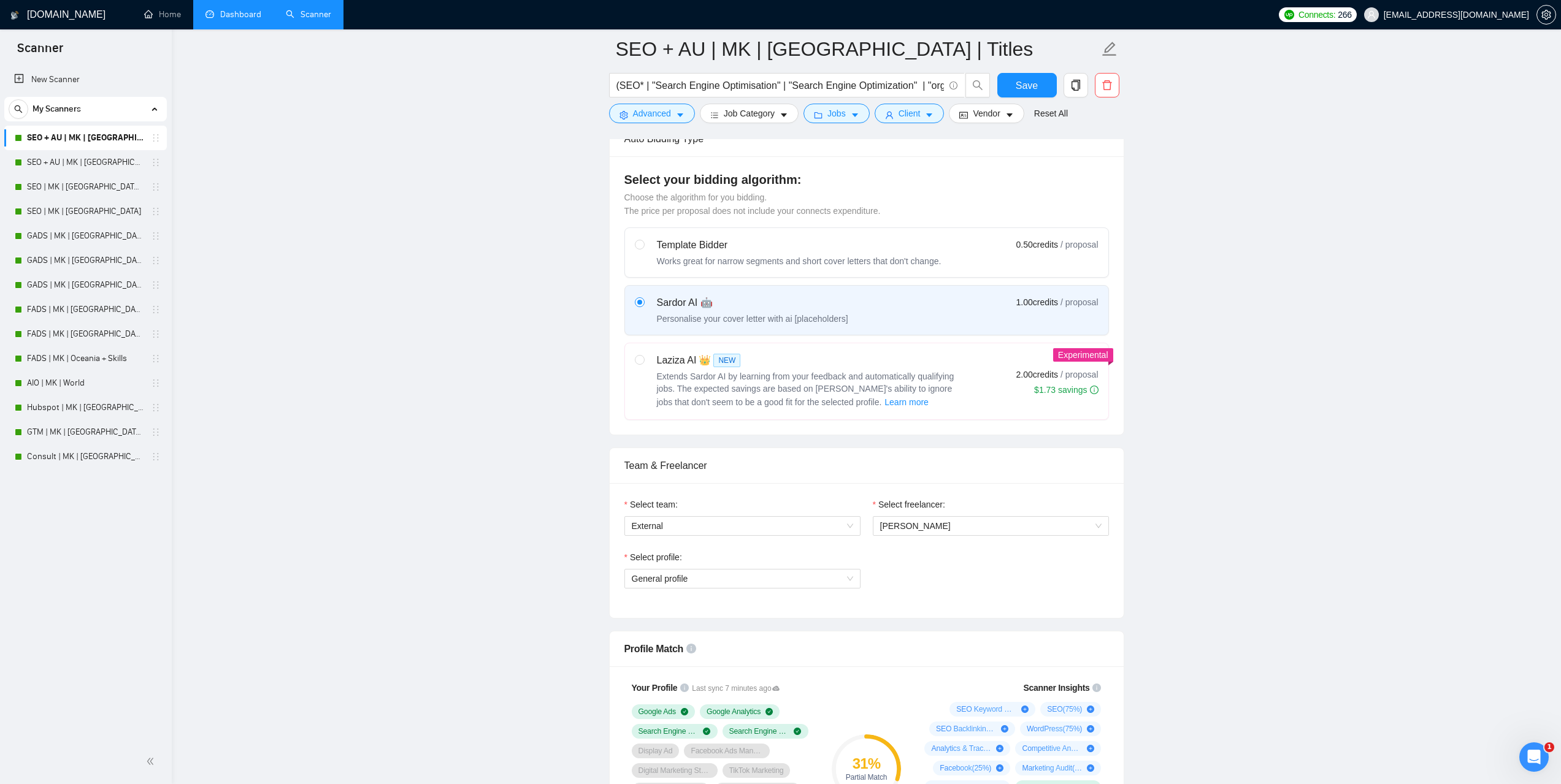
click at [251, 14] on link "Dashboard" at bounding box center [233, 14] width 56 height 10
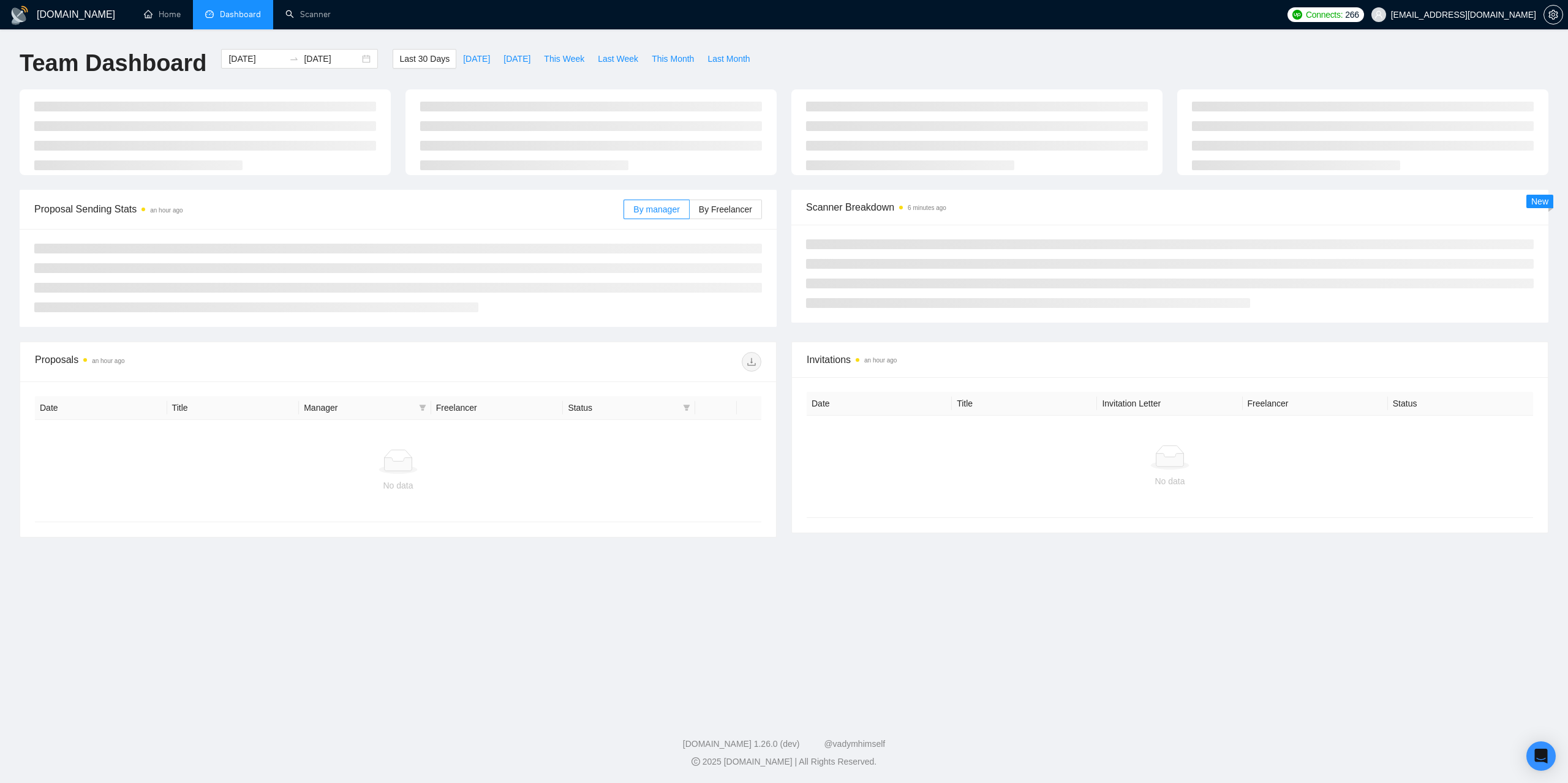
type input "[DATE]"
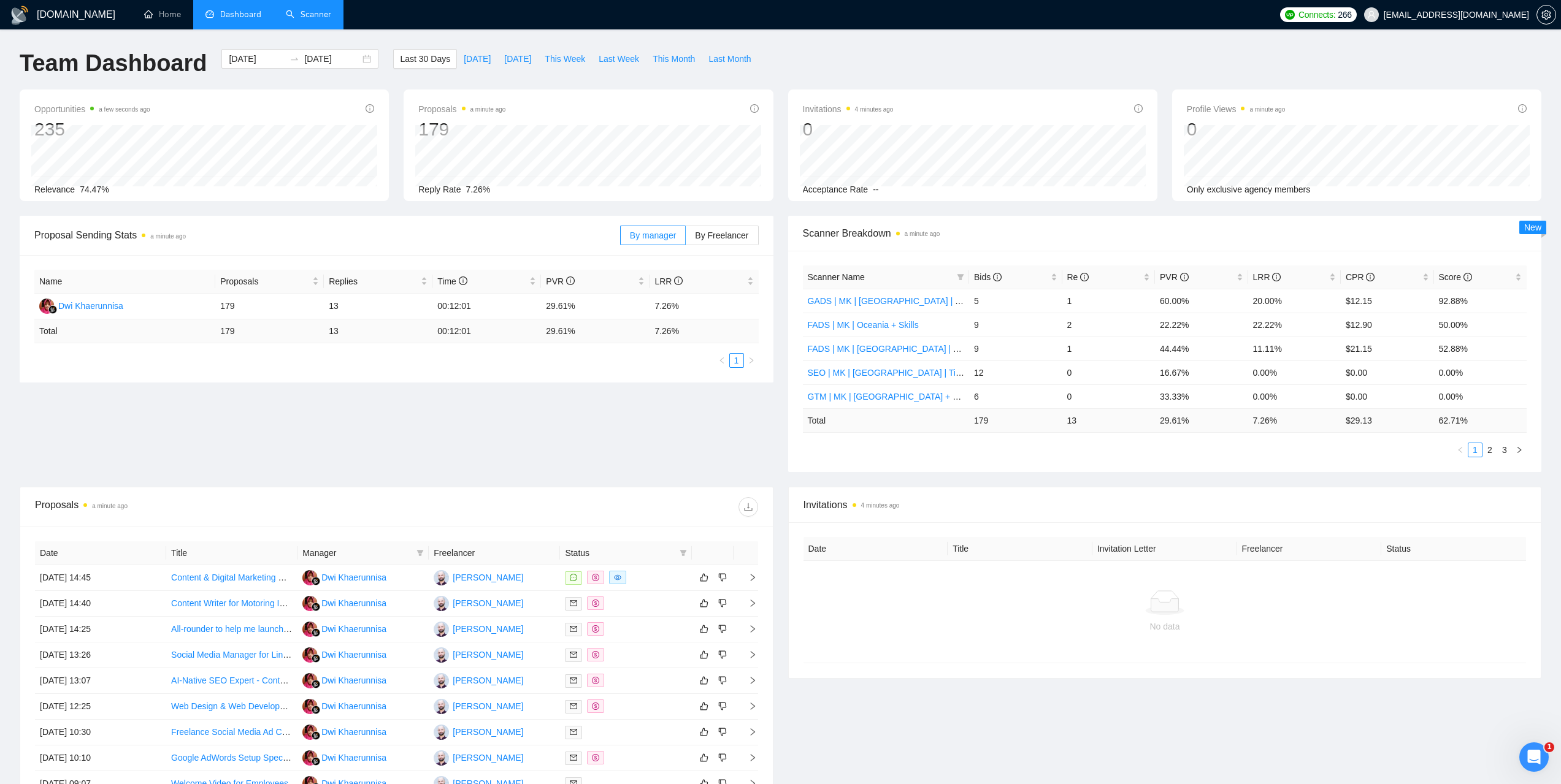
click at [316, 14] on link "Scanner" at bounding box center [308, 14] width 45 height 10
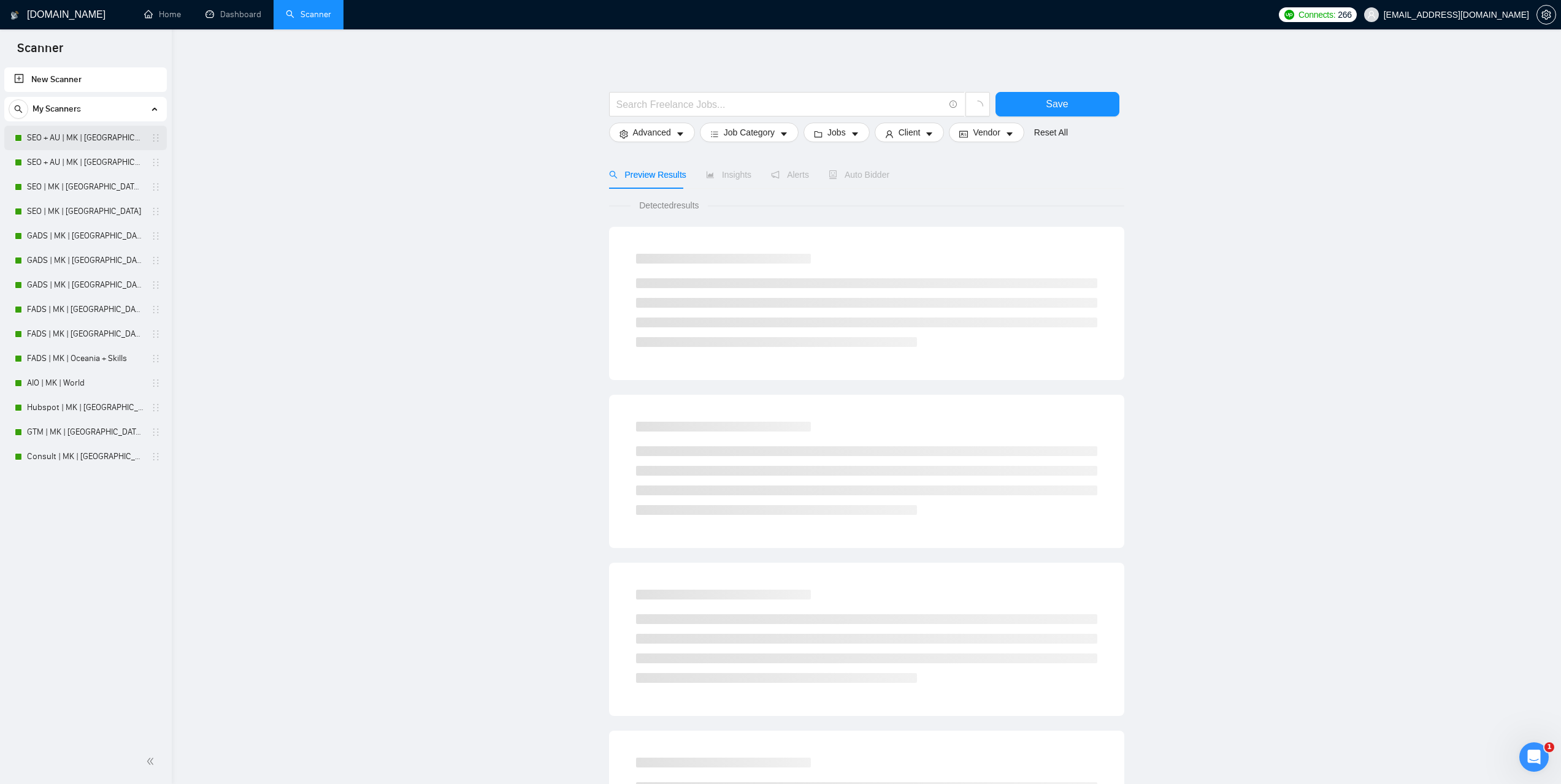
click at [81, 140] on link "SEO + AU | MK | [GEOGRAPHIC_DATA] | Titles" at bounding box center [85, 138] width 117 height 24
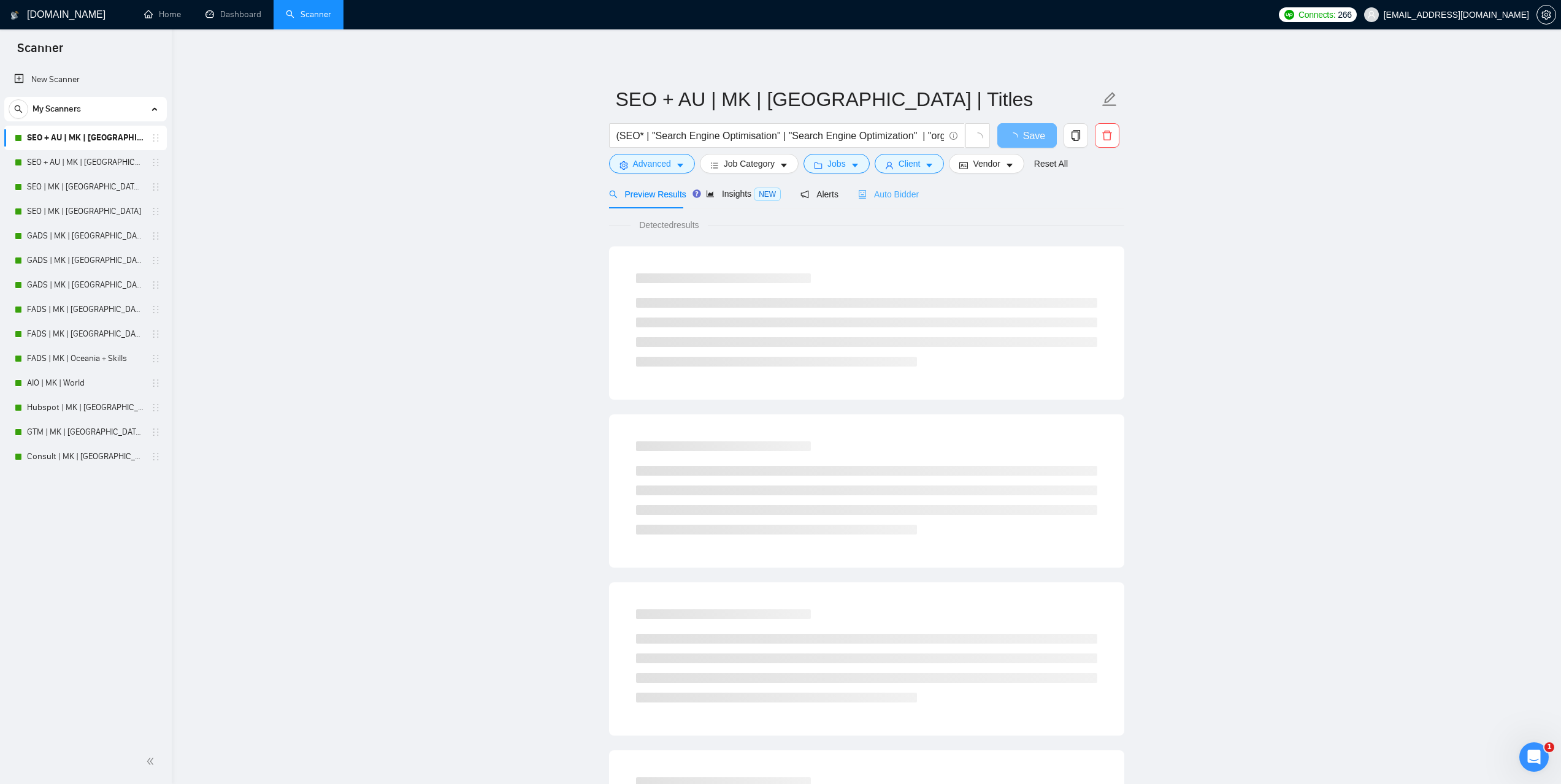
click at [872, 204] on div "Auto Bidder" at bounding box center [888, 194] width 60 height 29
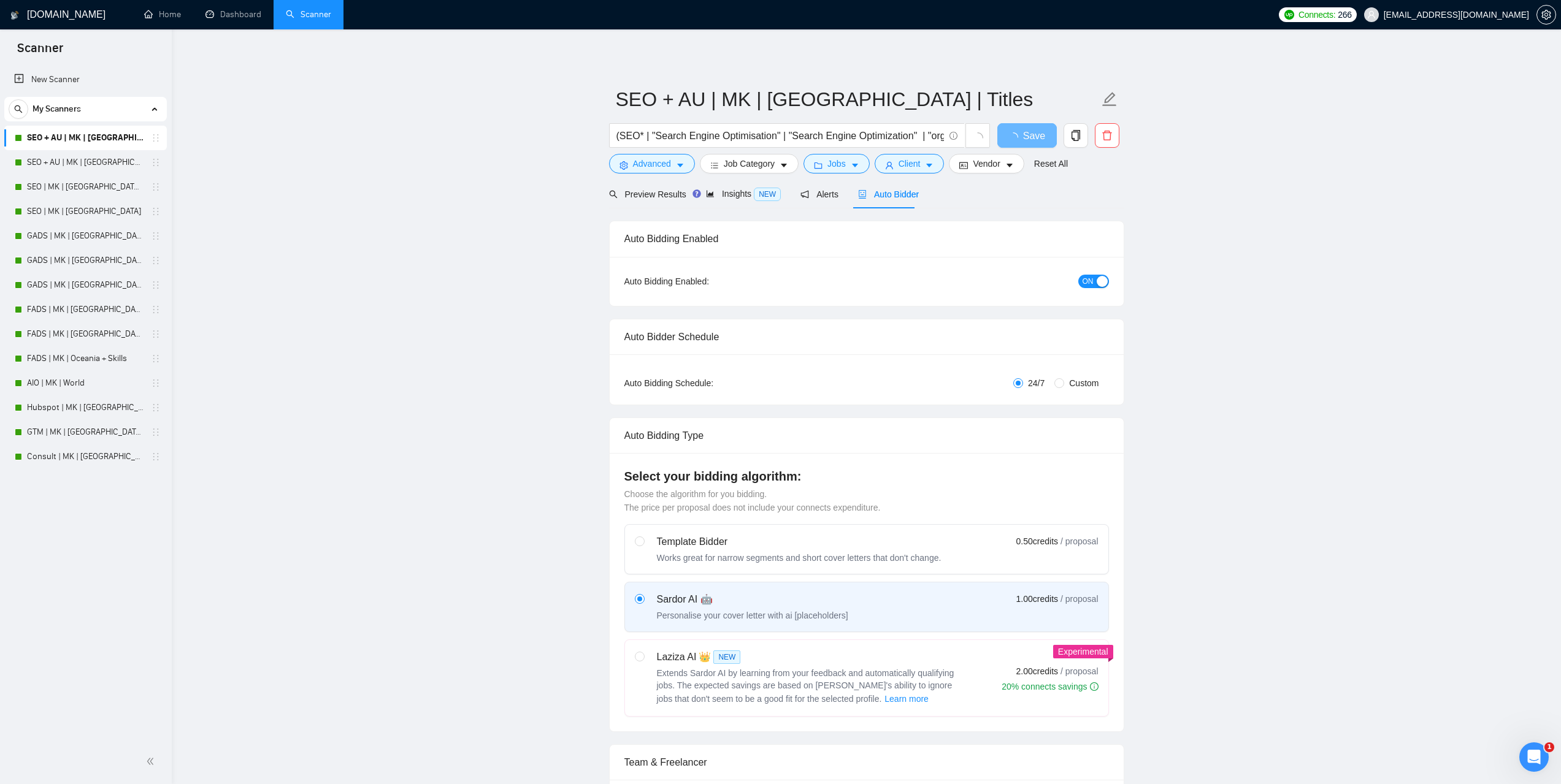
checkbox input "true"
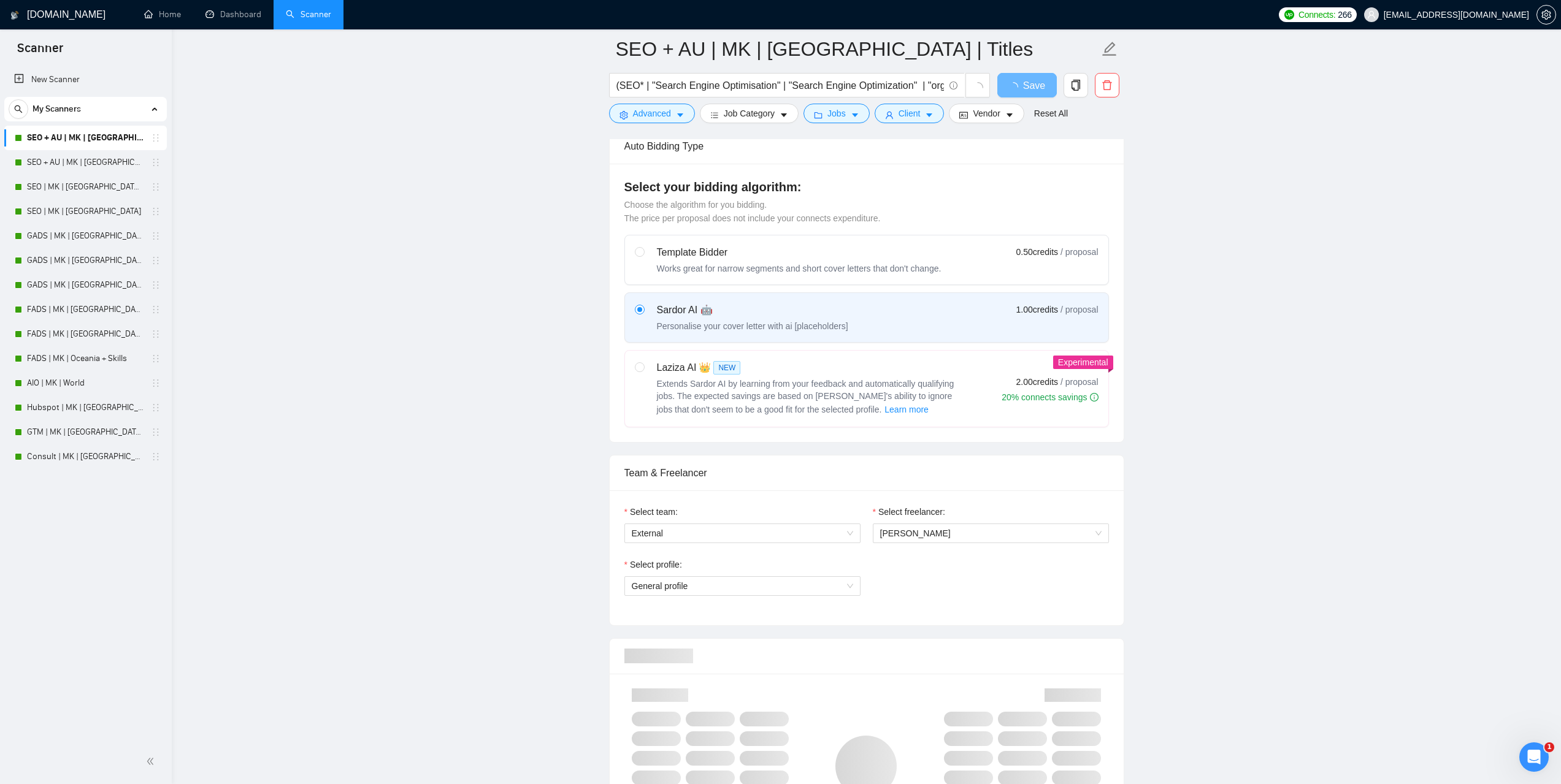
scroll to position [490, 0]
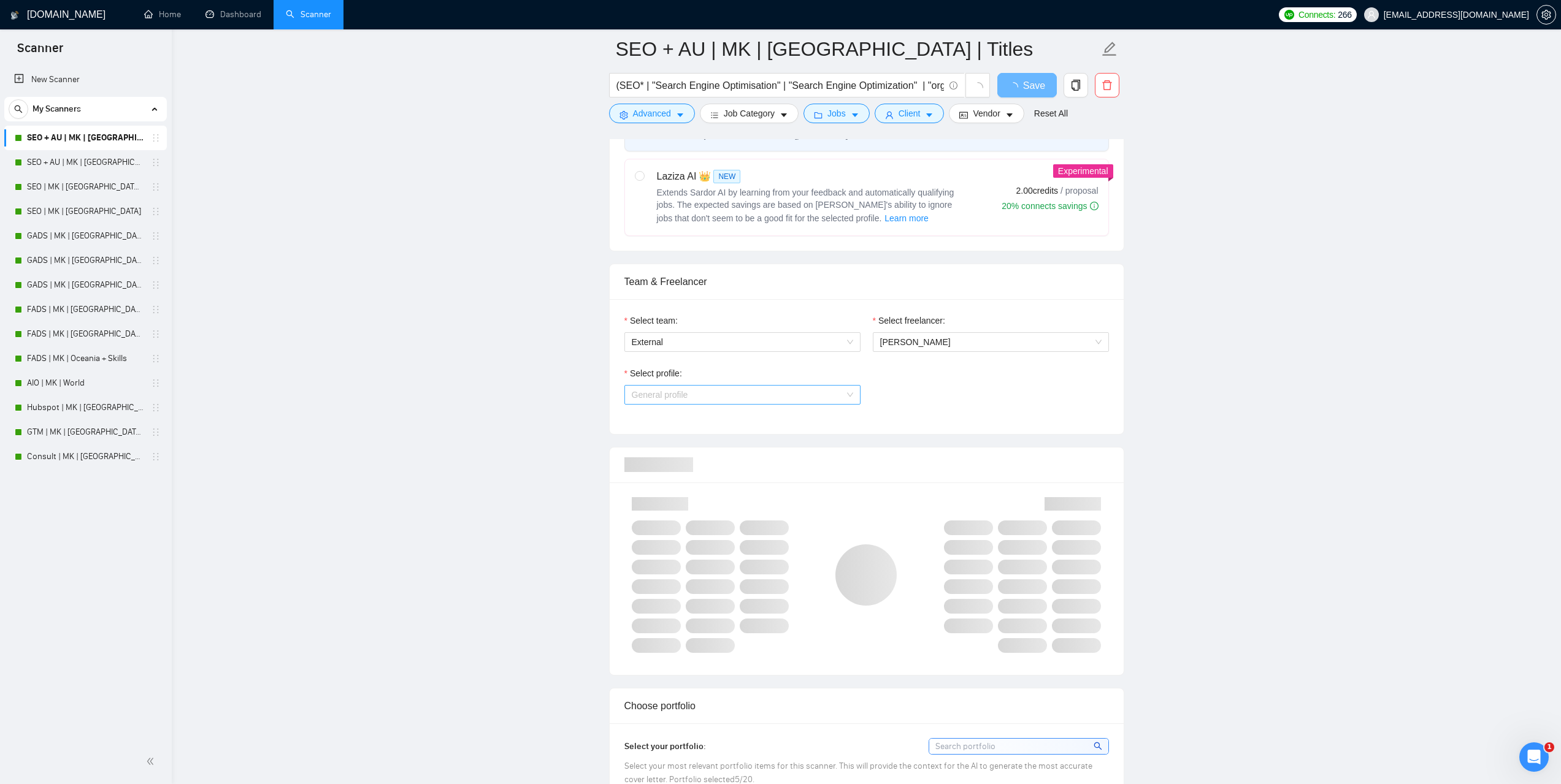
click at [840, 401] on span "General profile" at bounding box center [742, 395] width 221 height 18
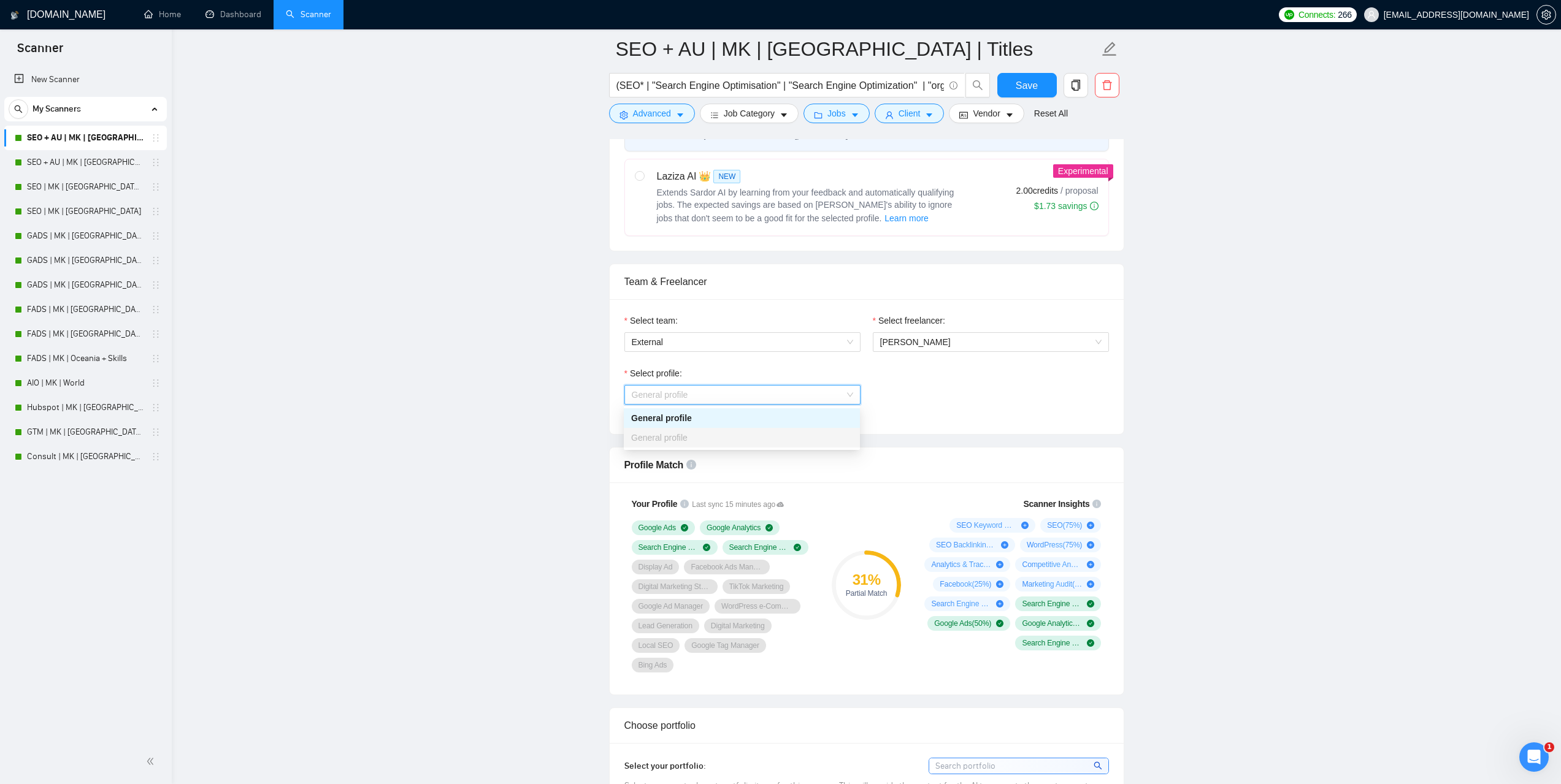
click at [950, 403] on div "Select profile: General profile" at bounding box center [866, 393] width 497 height 52
click at [855, 389] on div "General profile" at bounding box center [742, 395] width 236 height 20
click at [979, 340] on span "[PERSON_NAME]" at bounding box center [991, 342] width 221 height 18
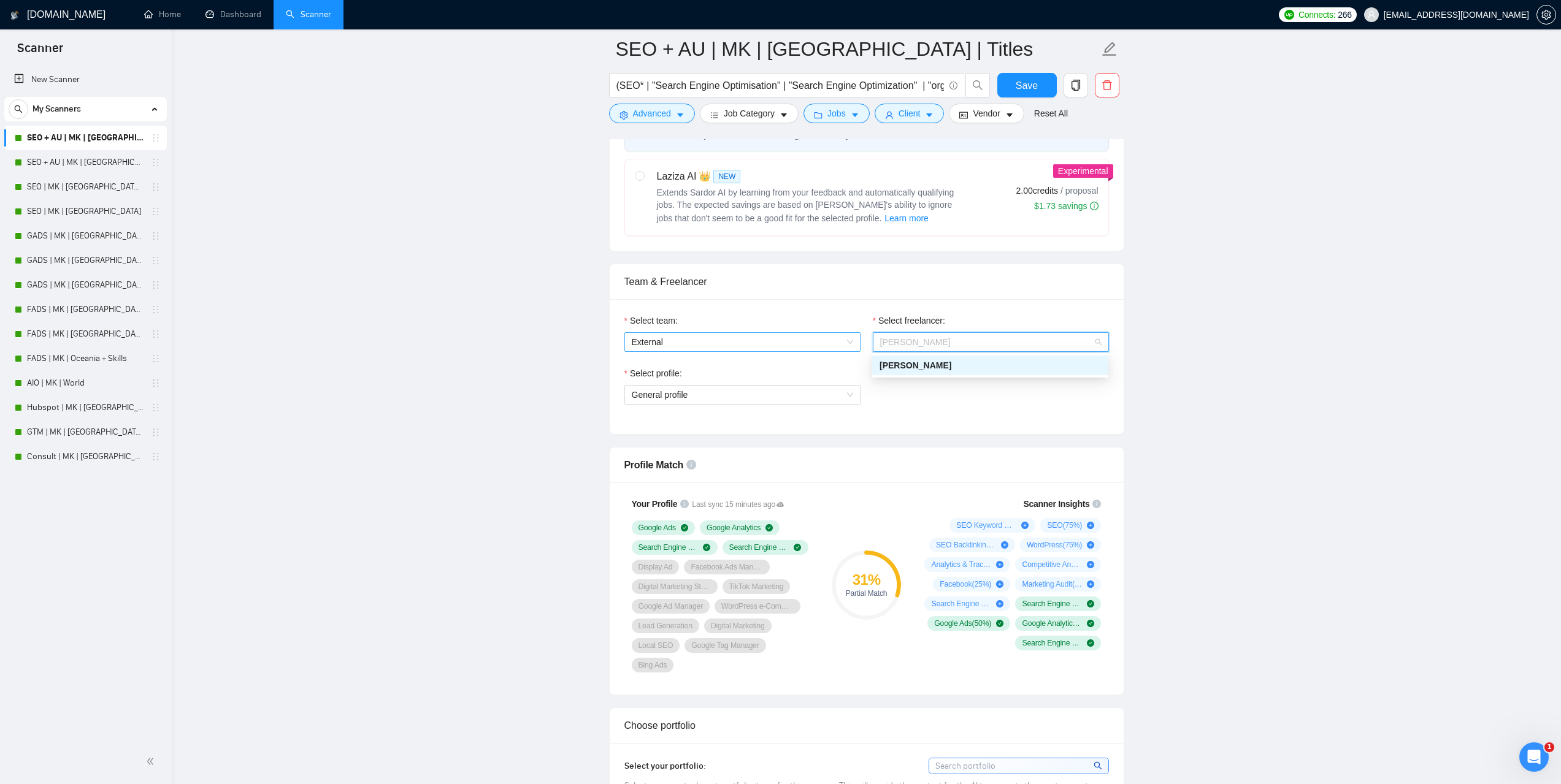
click at [790, 348] on span "External" at bounding box center [742, 342] width 221 height 18
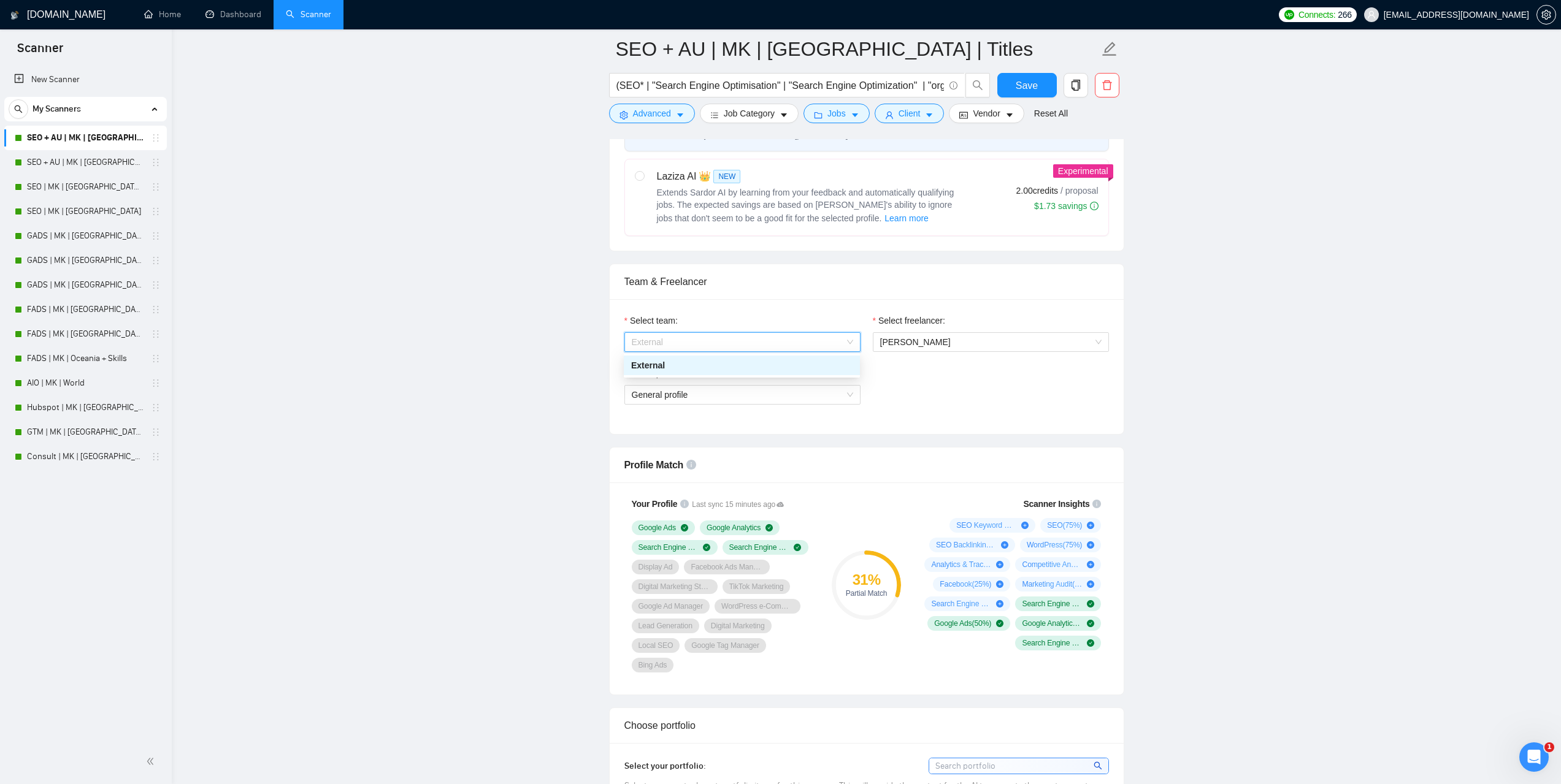
click at [701, 371] on div "External" at bounding box center [741, 365] width 221 height 14
click at [738, 392] on span "General profile" at bounding box center [742, 395] width 221 height 18
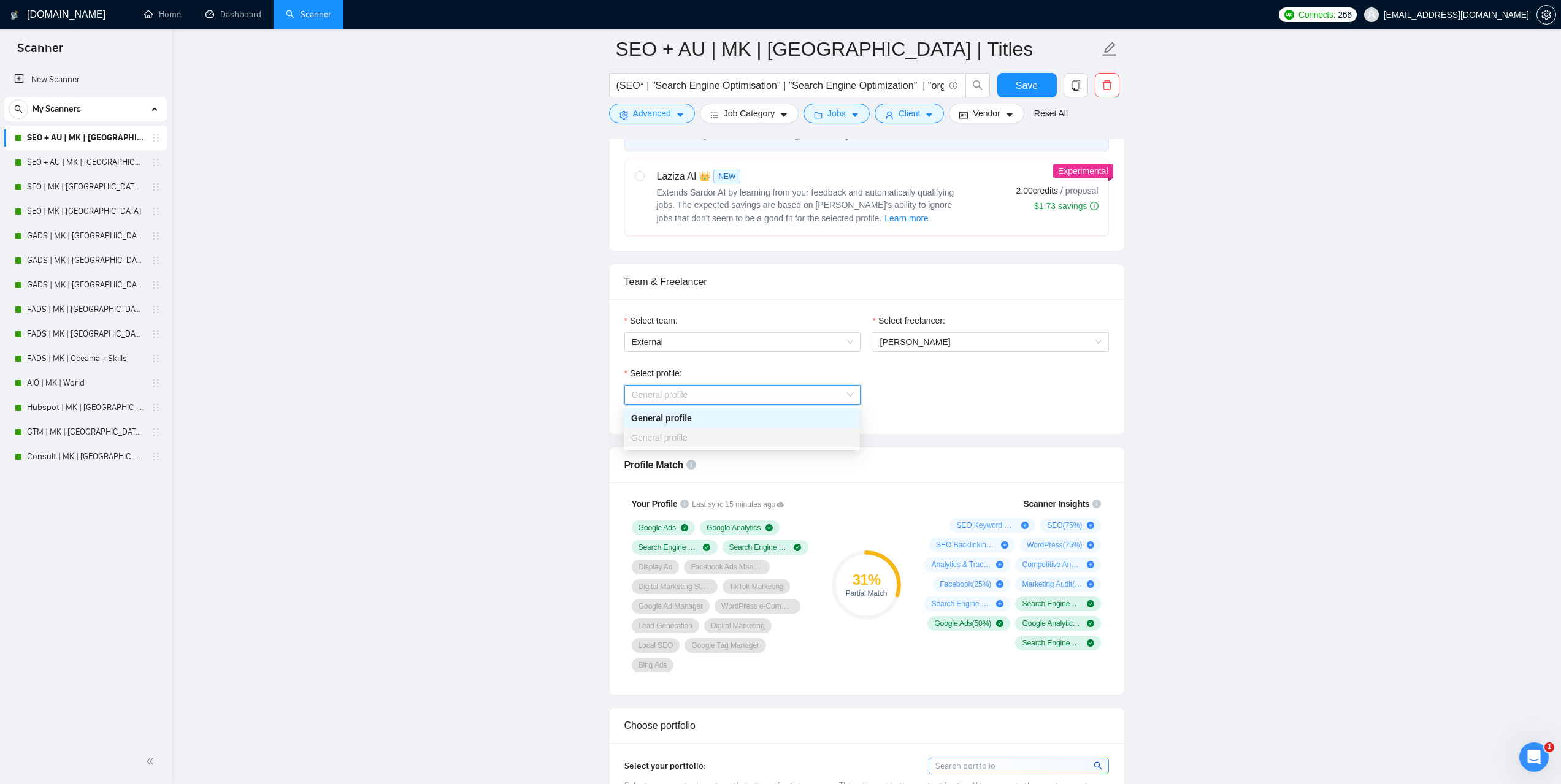
click at [738, 392] on span "General profile" at bounding box center [742, 395] width 221 height 18
